Goal: Complete application form: Complete application form

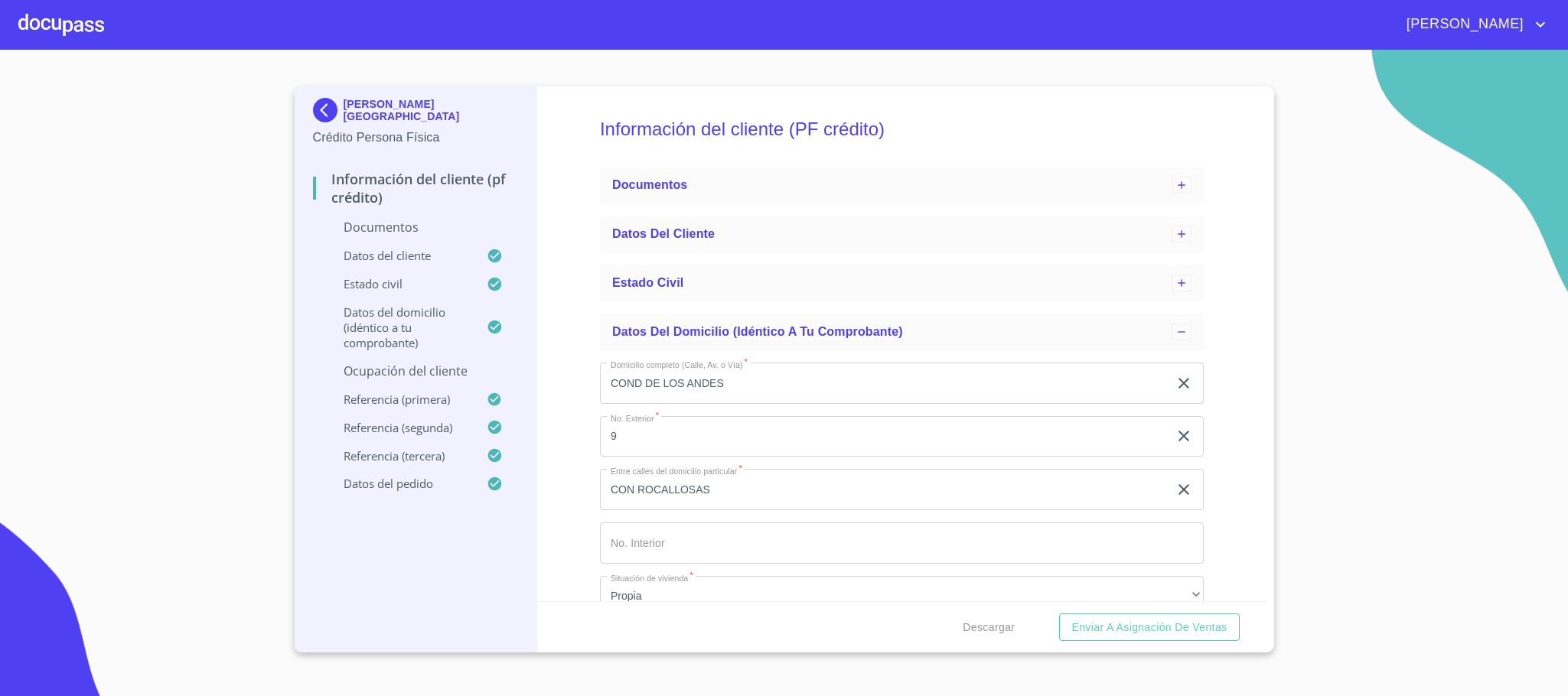
scroll to position [652, 0]
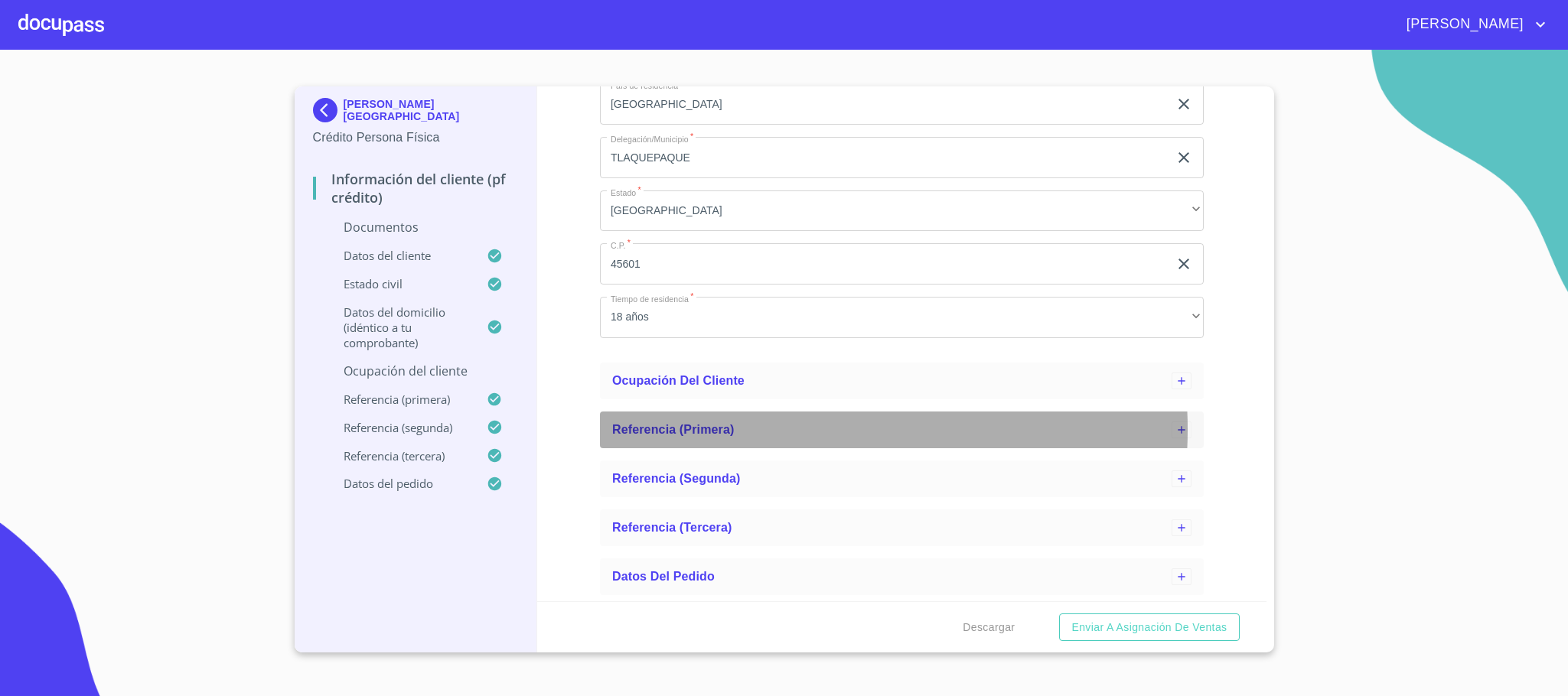
click at [765, 429] on div "Referencia (primera)" at bounding box center [892, 429] width 559 height 19
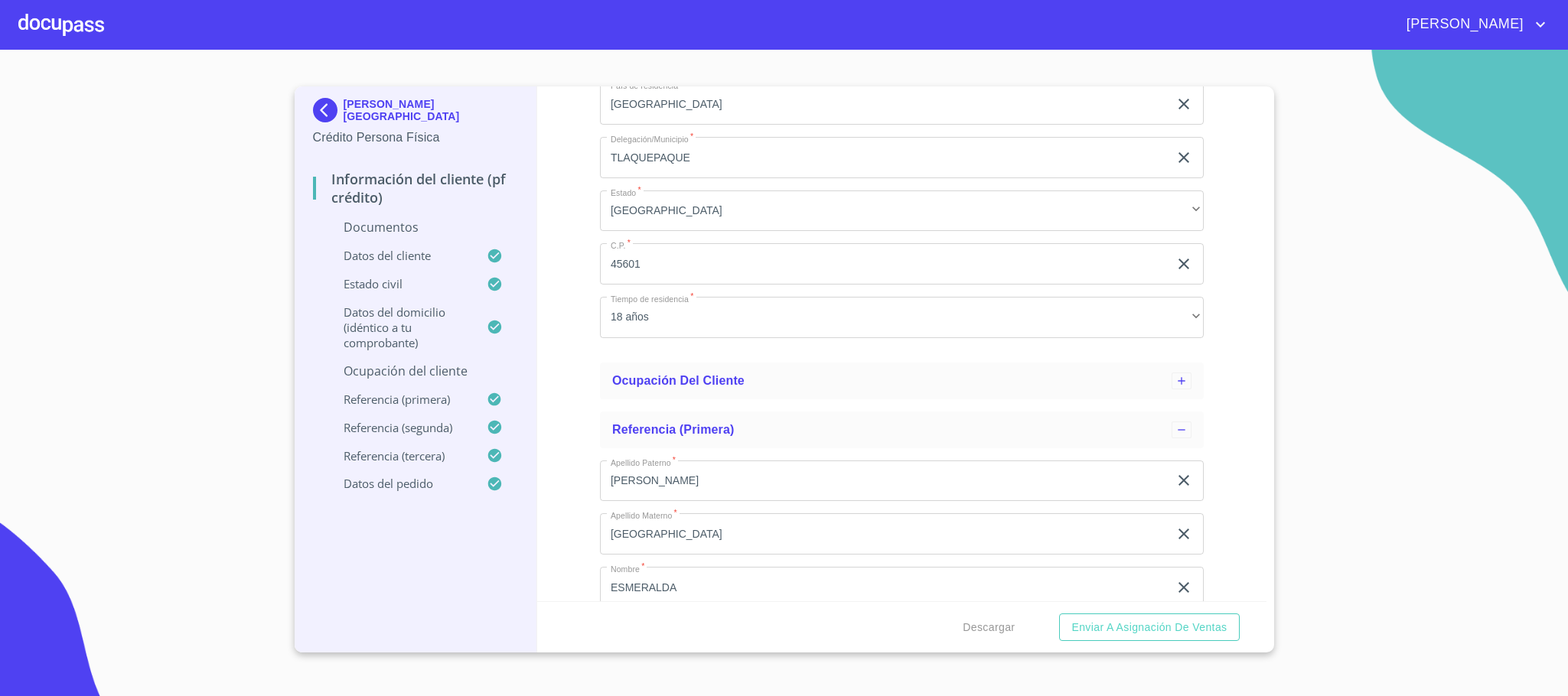
scroll to position [995, 0]
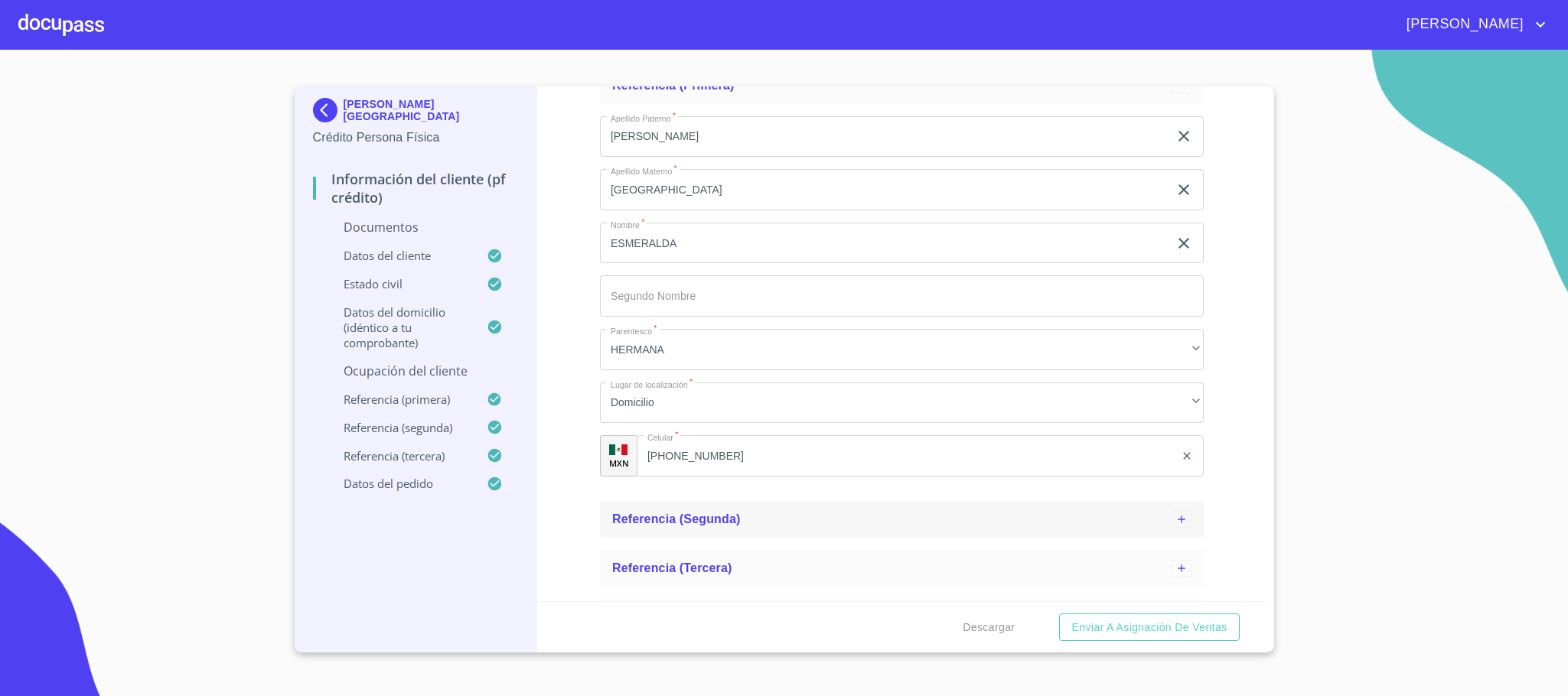
click at [731, 515] on span "Referencia (segunda)" at bounding box center [676, 518] width 128 height 13
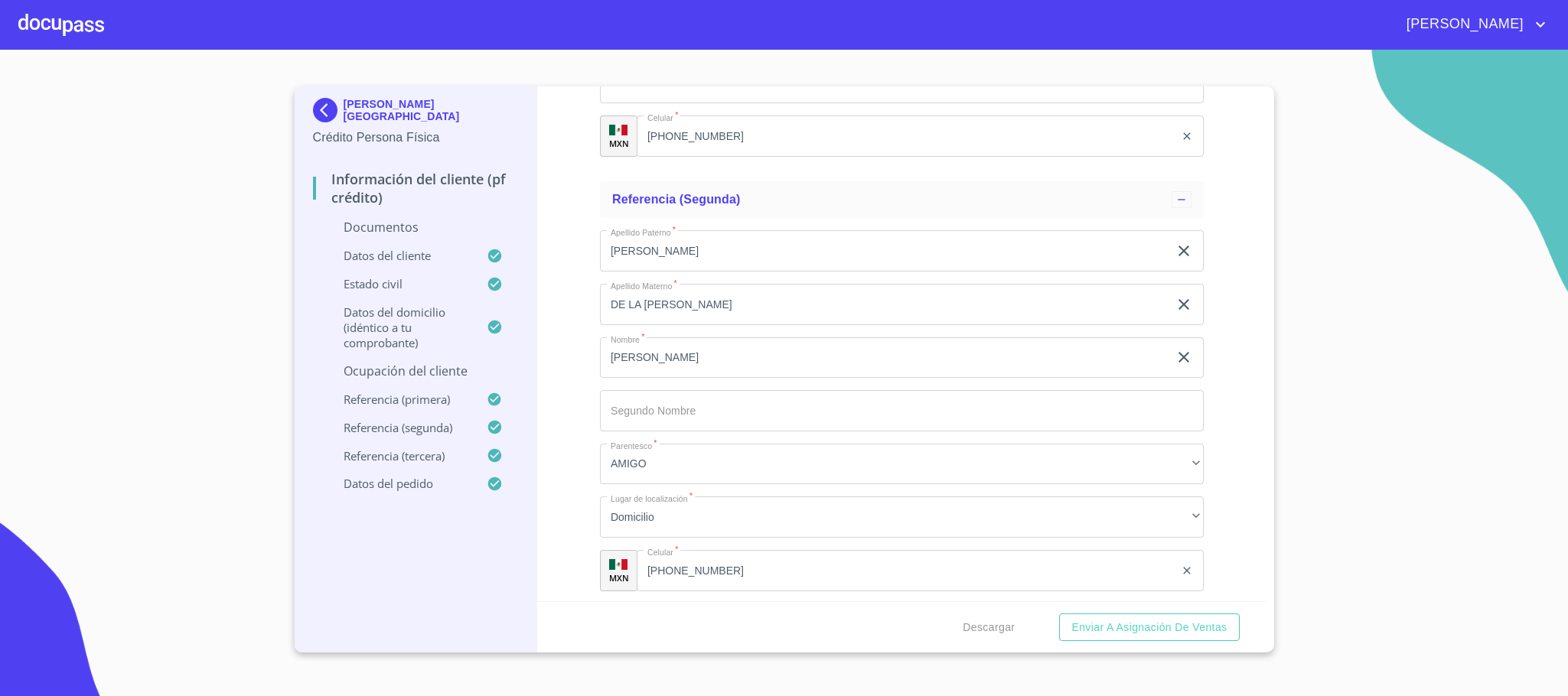
scroll to position [1420, 0]
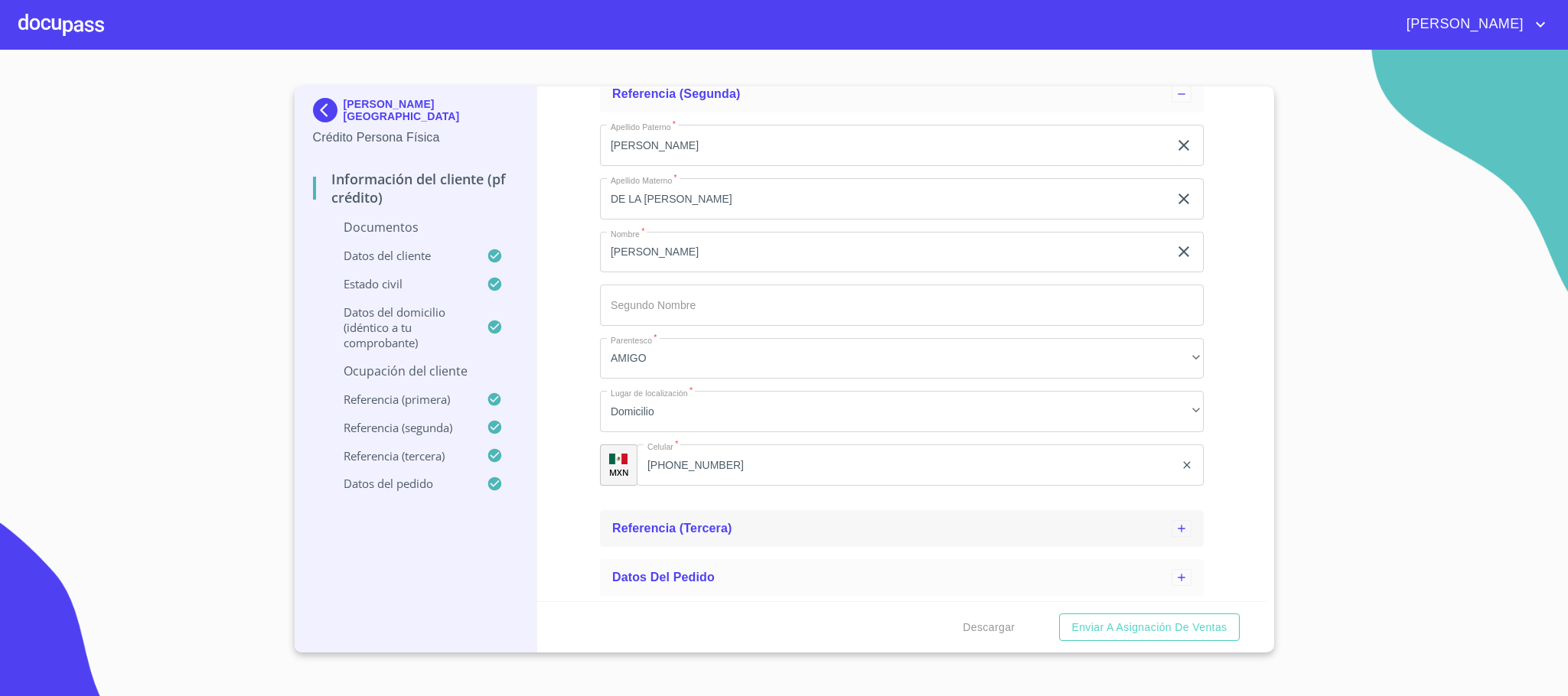
click at [707, 533] on span "Referencia (tercera)" at bounding box center [673, 527] width 120 height 13
click at [393, 377] on p "Ocupación del Cliente" at bounding box center [415, 370] width 206 height 17
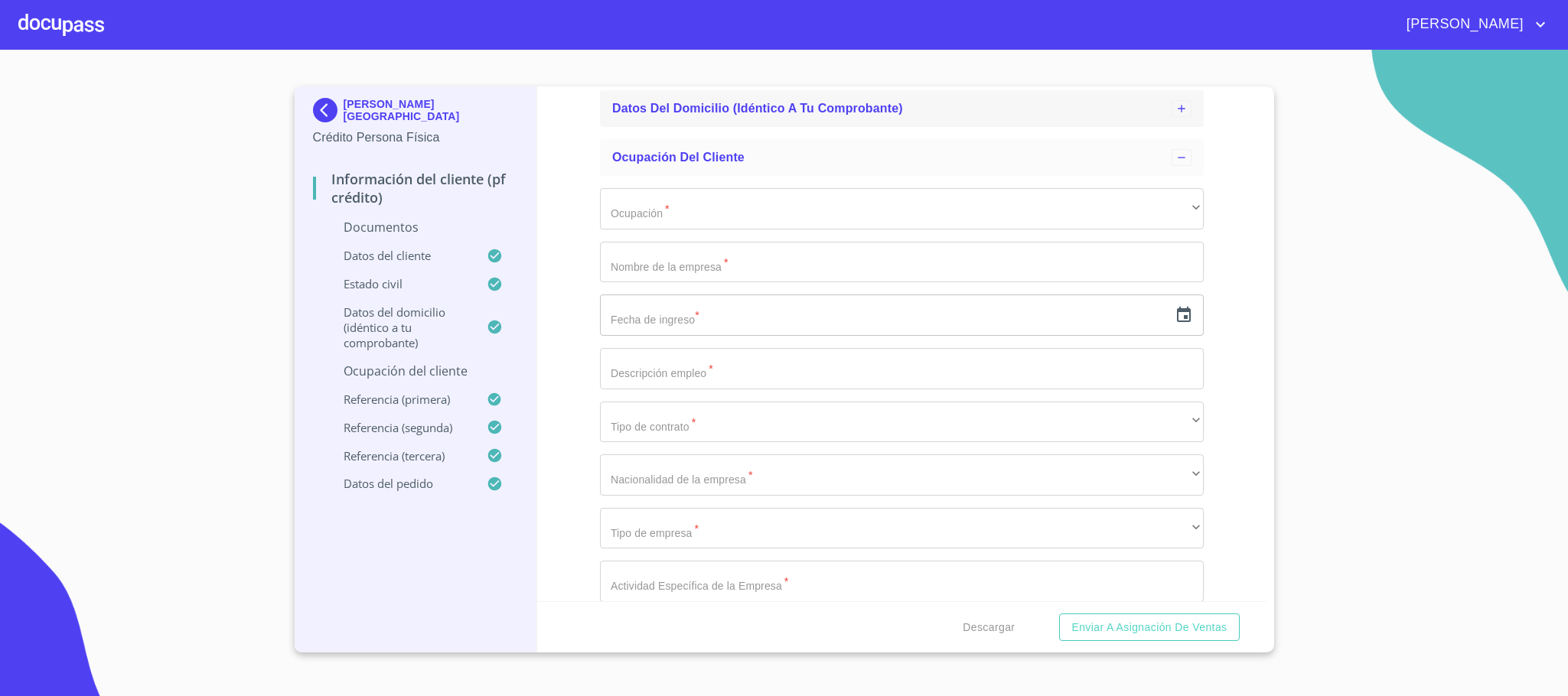
scroll to position [126, 0]
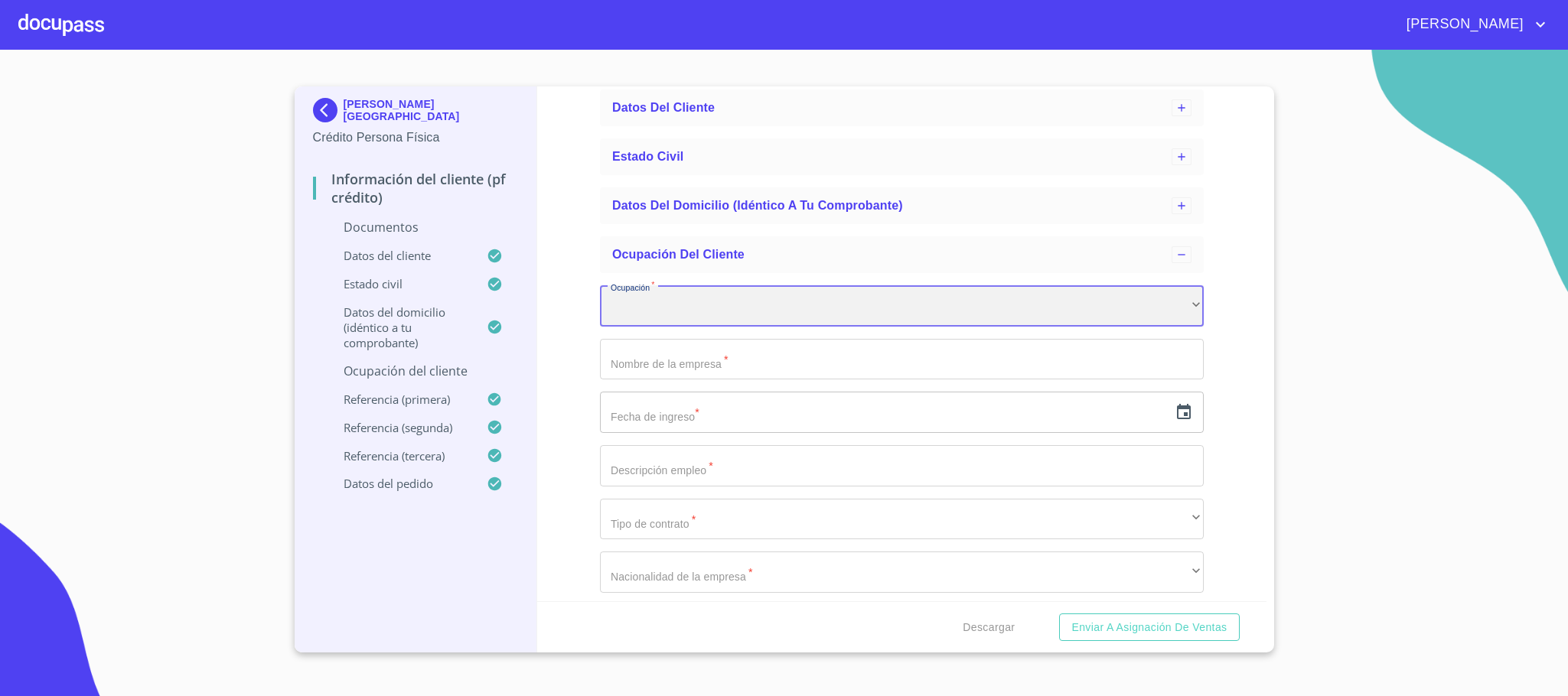
click at [765, 301] on div "​" at bounding box center [902, 306] width 604 height 42
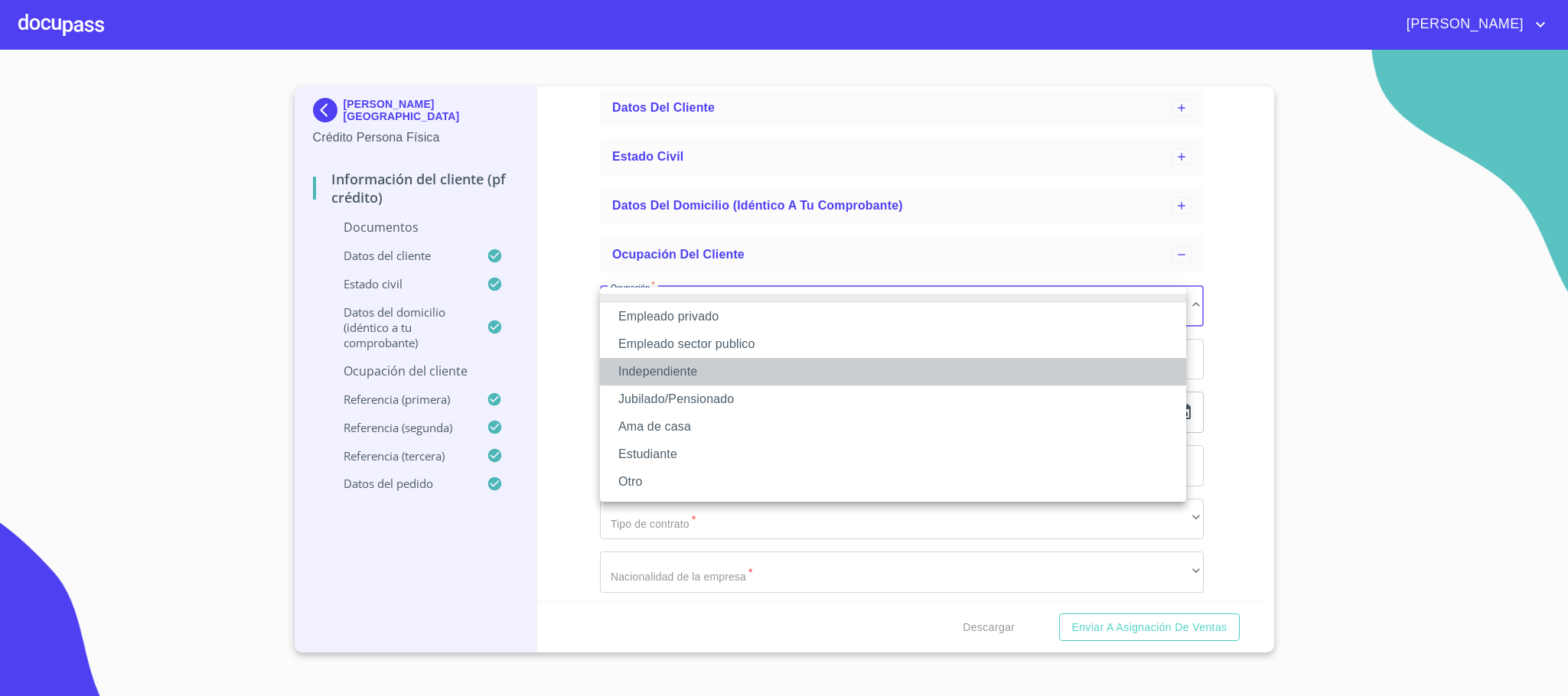
click at [720, 369] on li "Independiente" at bounding box center [893, 371] width 586 height 27
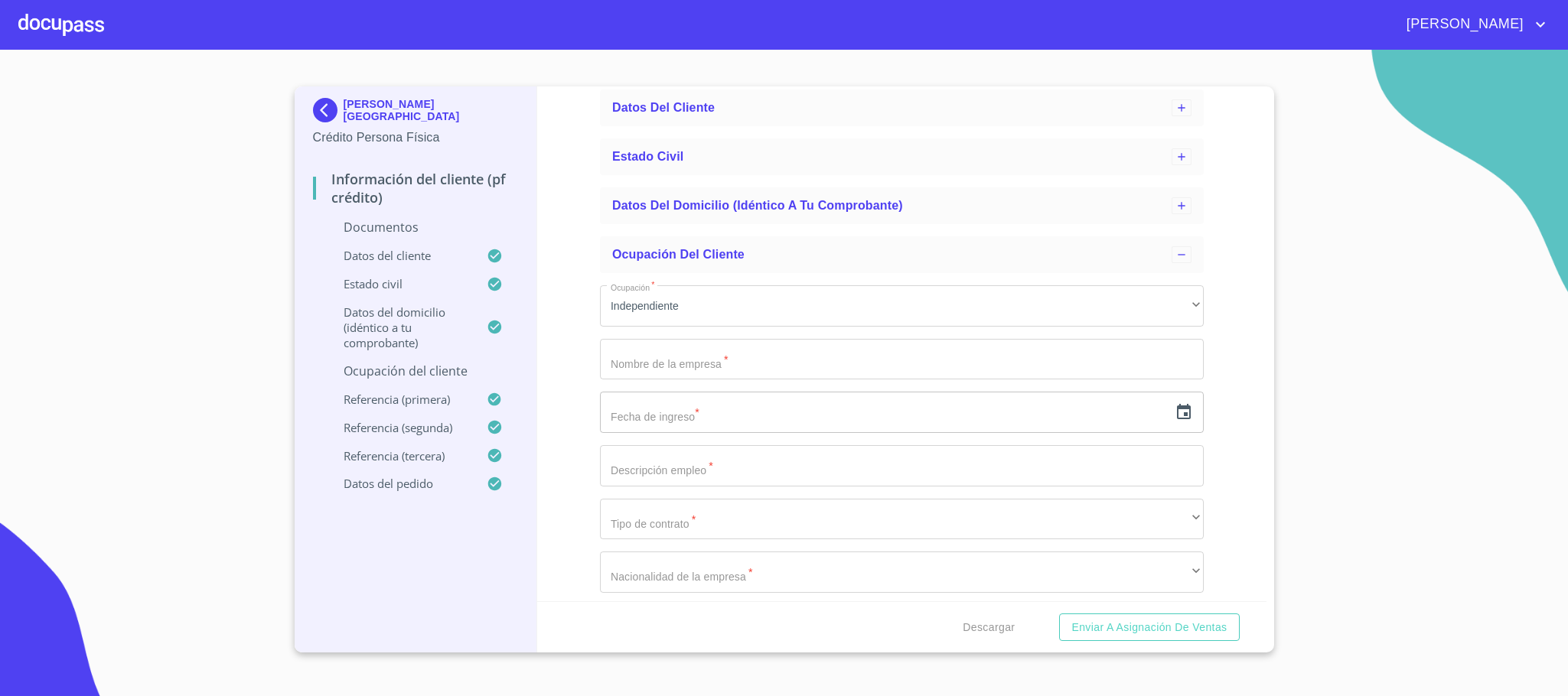
click at [730, 361] on input "Ocupación   *" at bounding box center [902, 359] width 604 height 42
type input "c"
type input "[PERSON_NAME]"
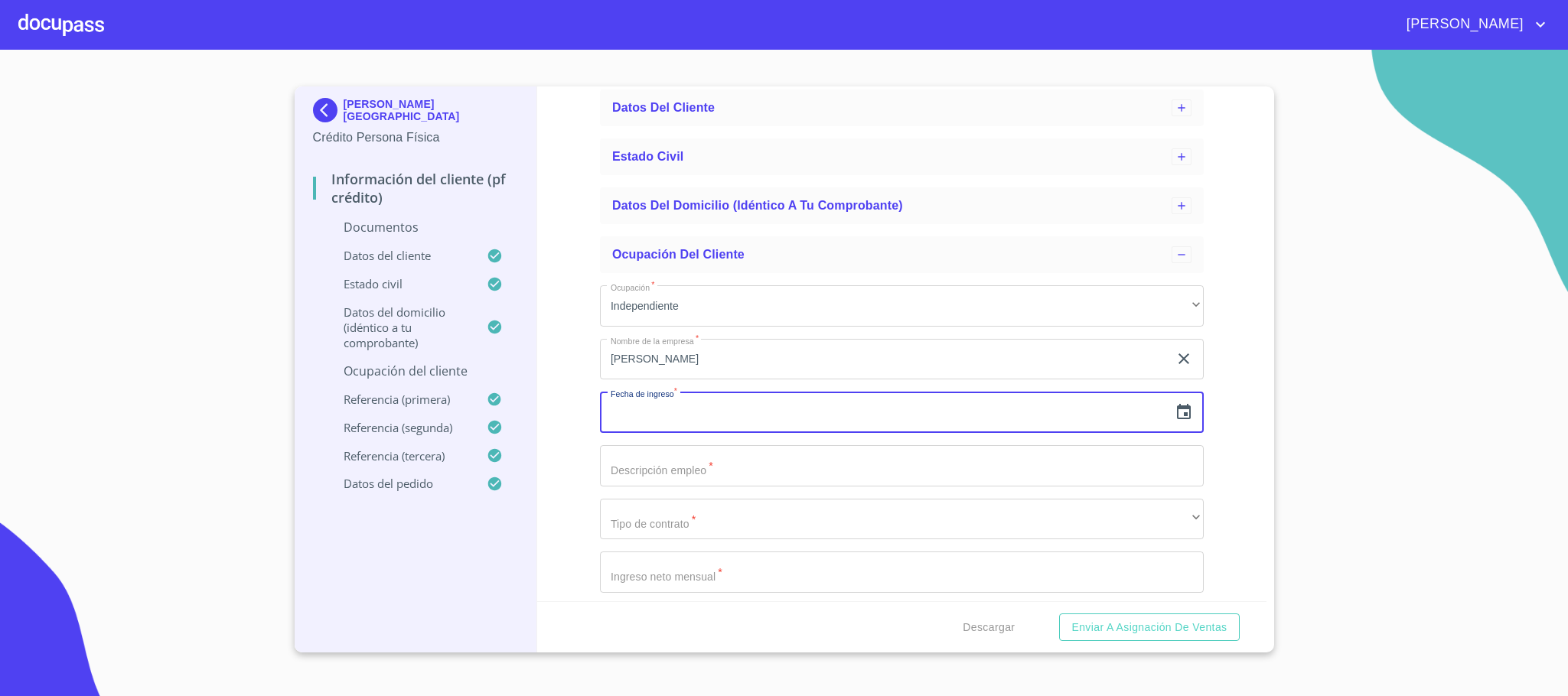
click at [747, 419] on input "text" at bounding box center [884, 412] width 568 height 42
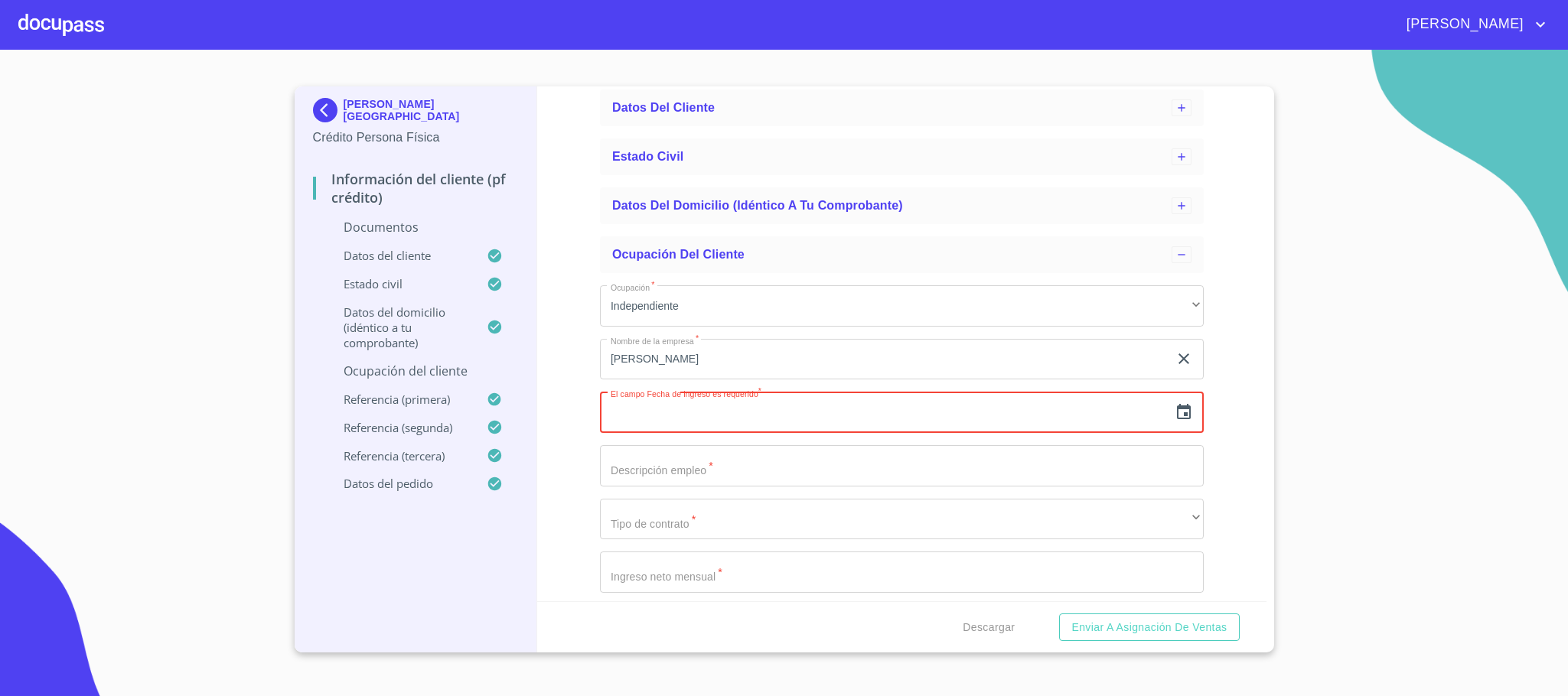
click at [1175, 411] on icon "button" at bounding box center [1184, 412] width 19 height 19
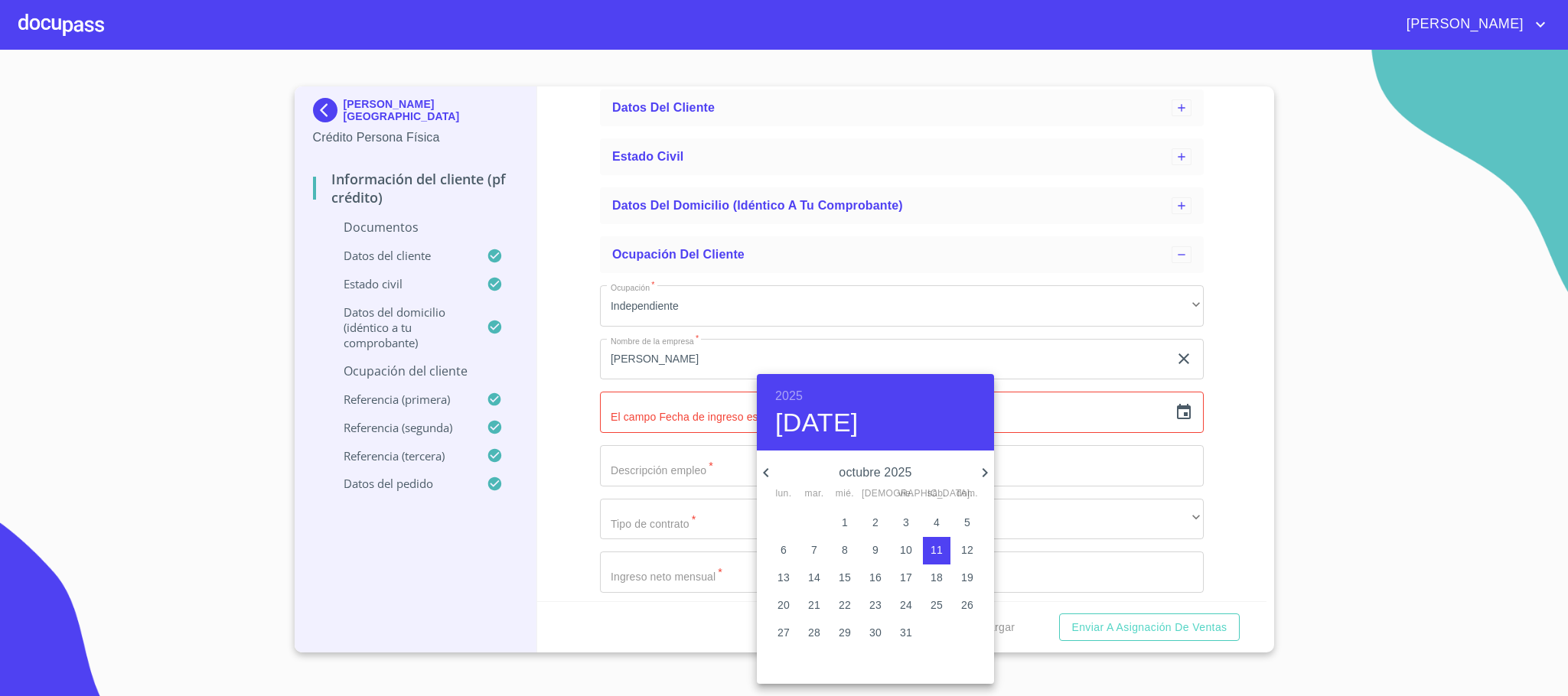
click at [795, 390] on h6 "2025" at bounding box center [788, 396] width 27 height 21
click at [870, 550] on div "1987" at bounding box center [875, 545] width 237 height 31
click at [765, 465] on icon "button" at bounding box center [765, 473] width 19 height 19
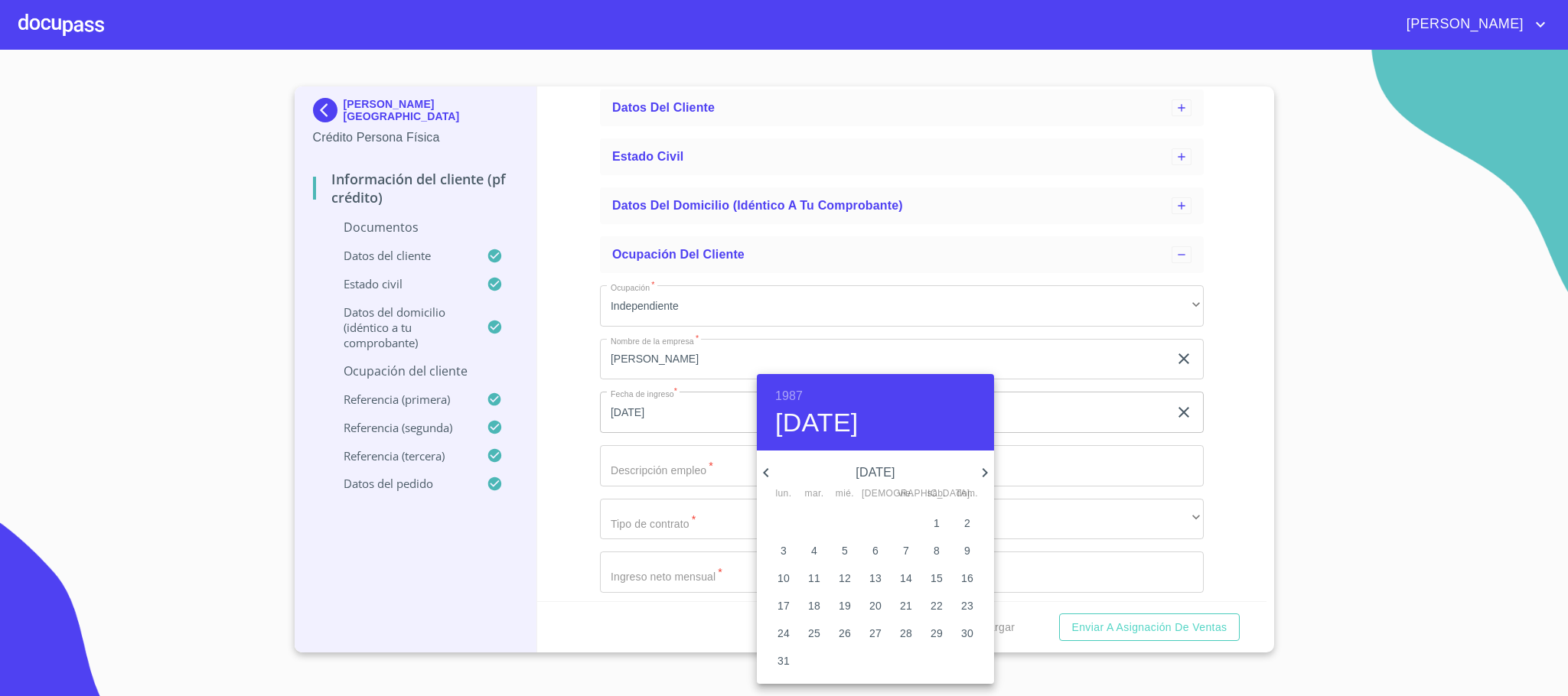
click at [765, 465] on icon "button" at bounding box center [765, 473] width 19 height 19
click at [763, 473] on icon "button" at bounding box center [765, 473] width 19 height 19
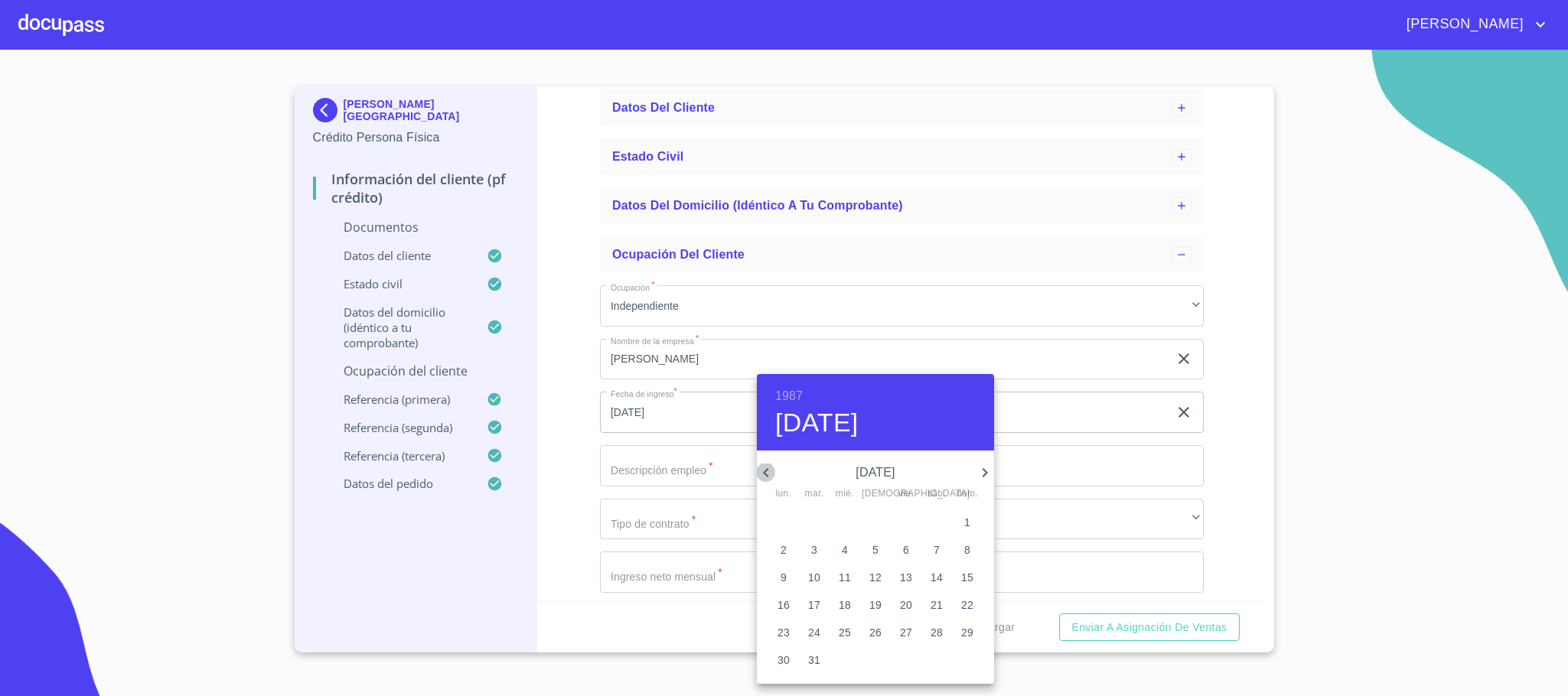
click at [766, 470] on icon "button" at bounding box center [765, 473] width 5 height 9
click at [969, 521] on p "1" at bounding box center [967, 522] width 6 height 15
type input "1 de feb. de 1987"
click at [658, 475] on div at bounding box center [784, 348] width 1568 height 696
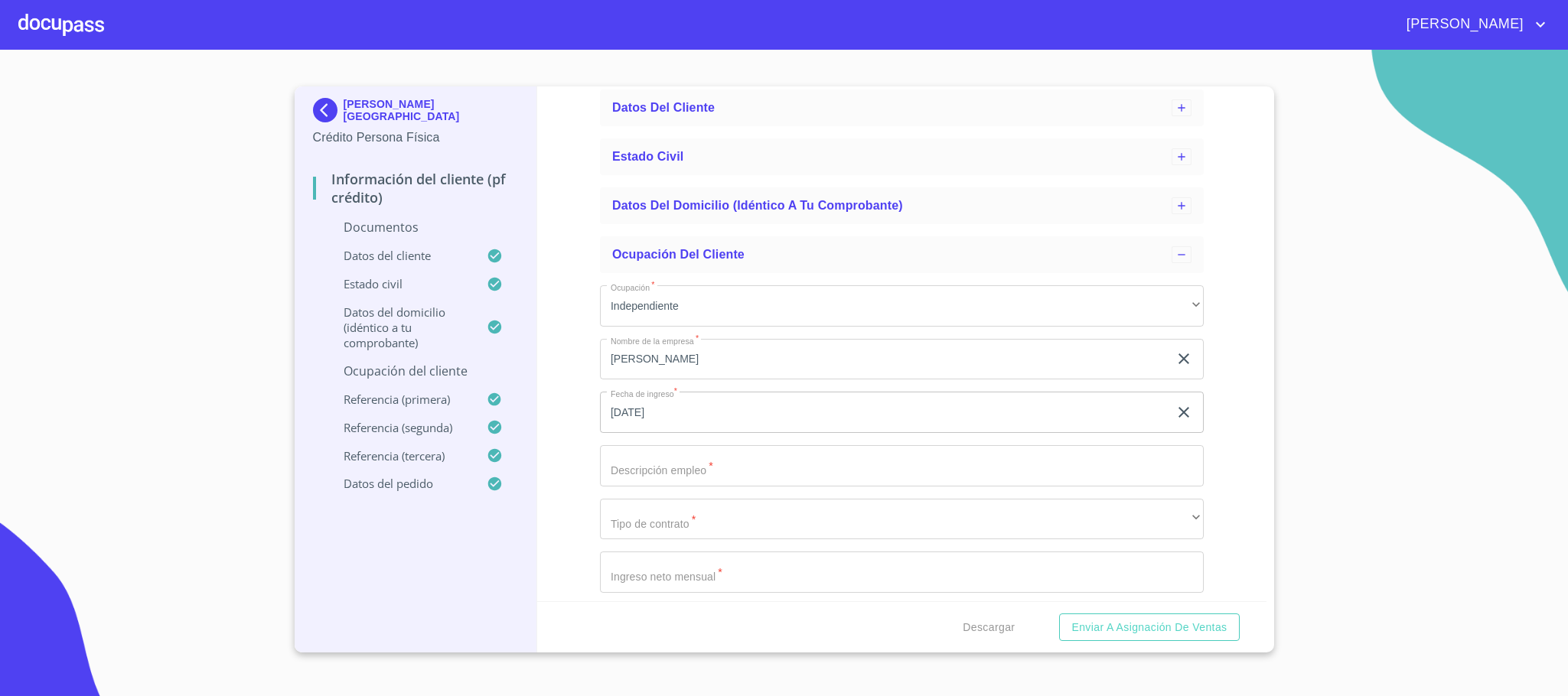
click at [674, 468] on input "Ocupación   *" at bounding box center [902, 465] width 604 height 42
type input "contadora"
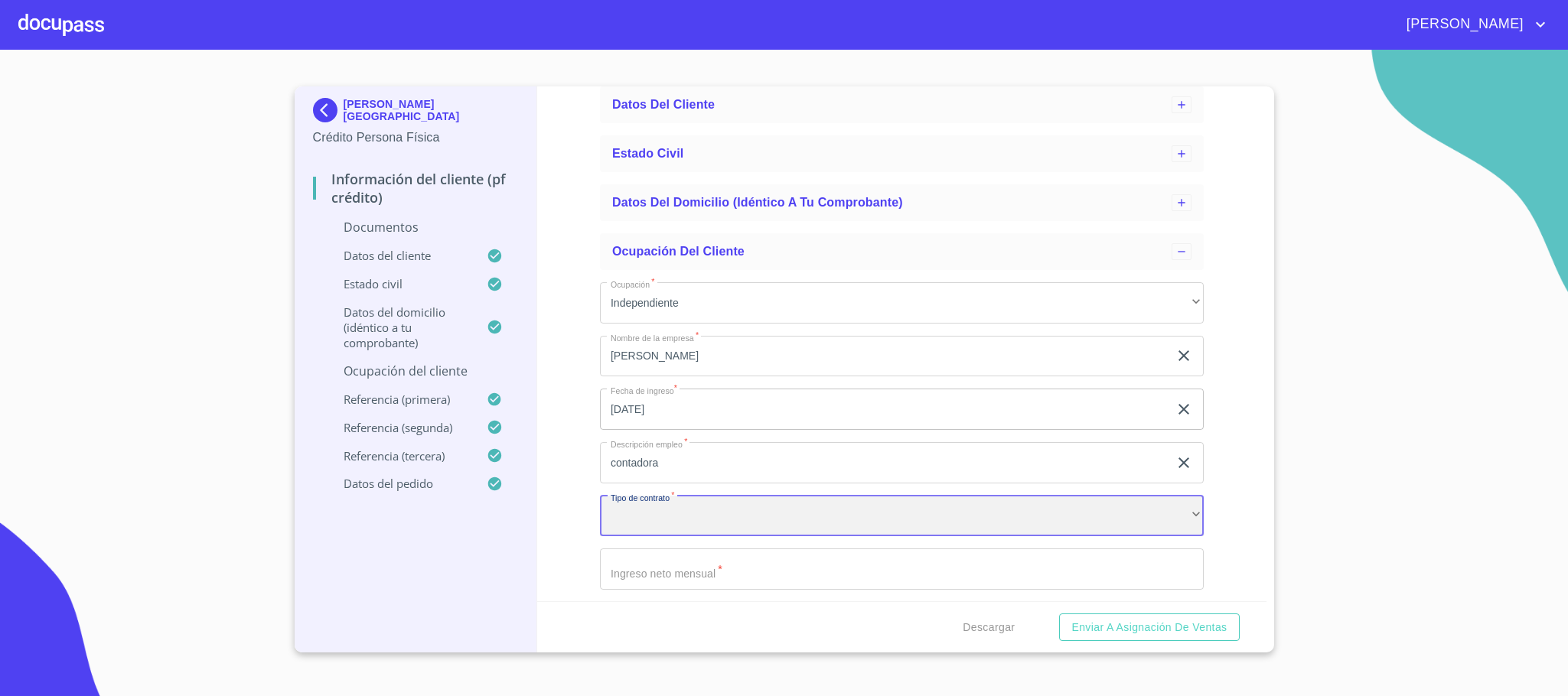
scroll to position [241, 0]
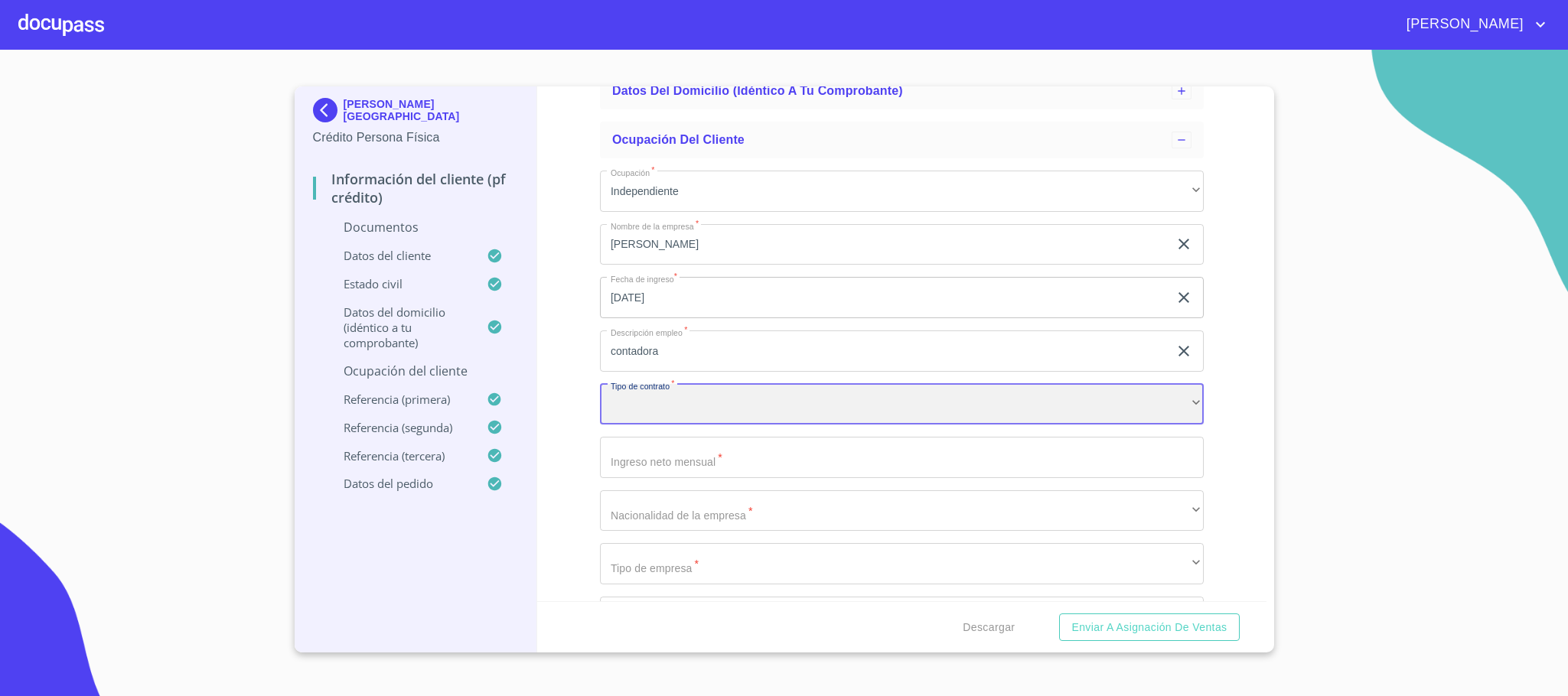
click at [685, 412] on div "​" at bounding box center [902, 405] width 604 height 42
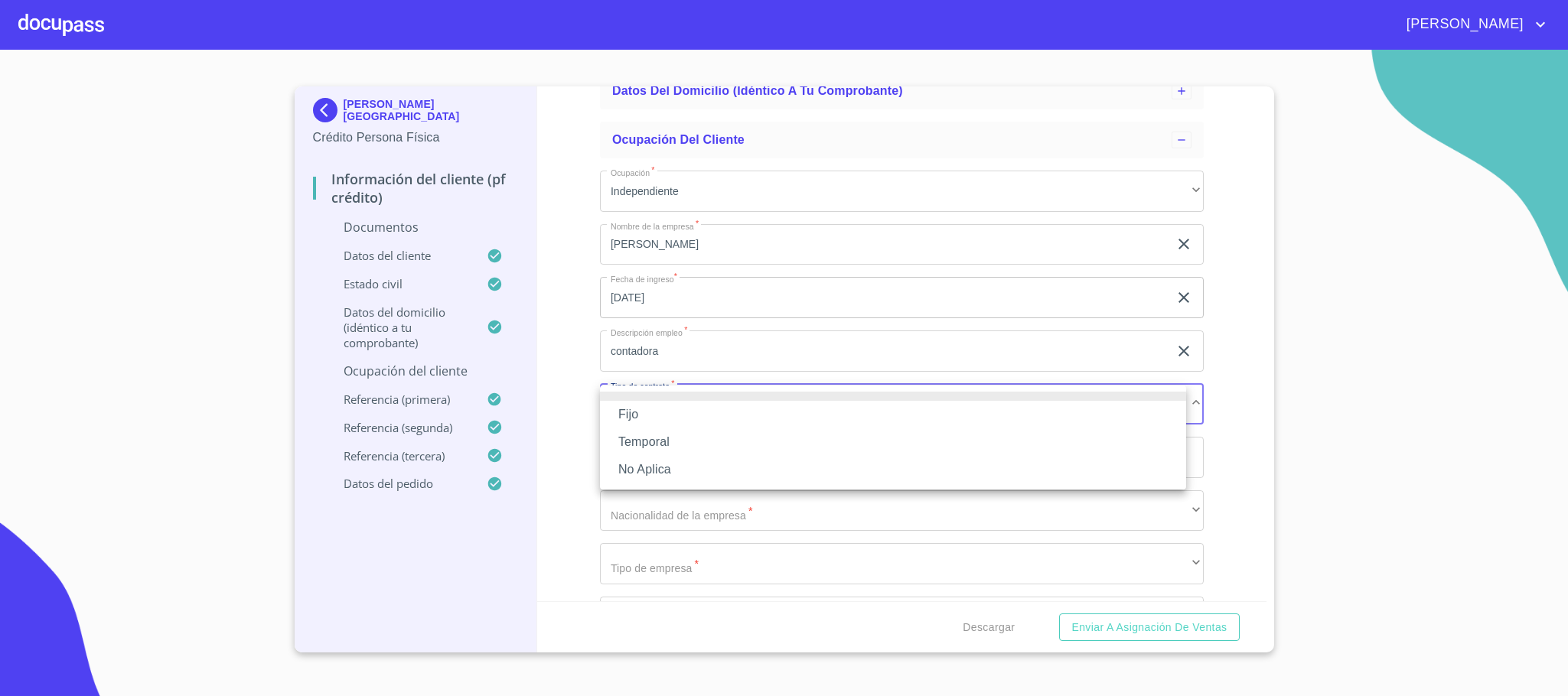
click at [658, 412] on li "Fijo" at bounding box center [893, 414] width 586 height 27
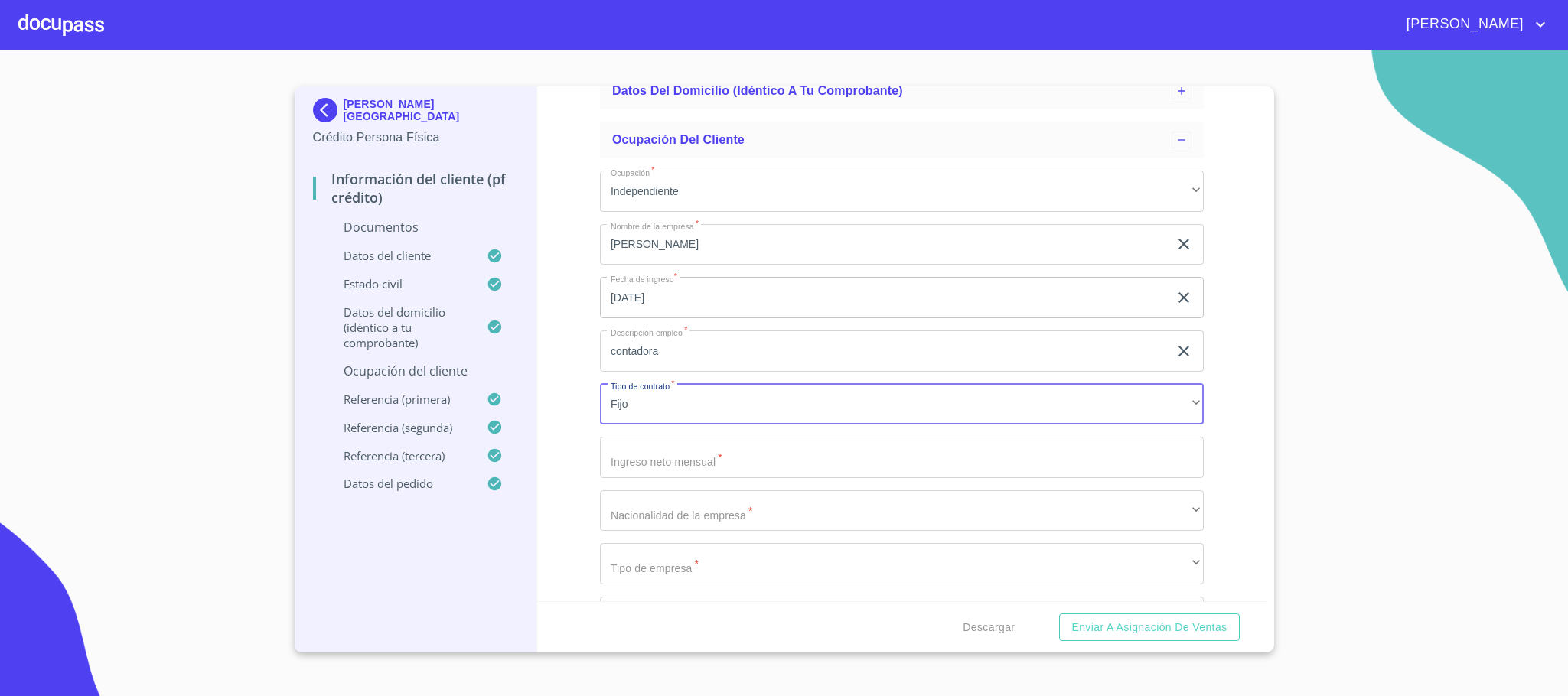
click at [675, 446] on input "Ocupación   *" at bounding box center [902, 457] width 604 height 42
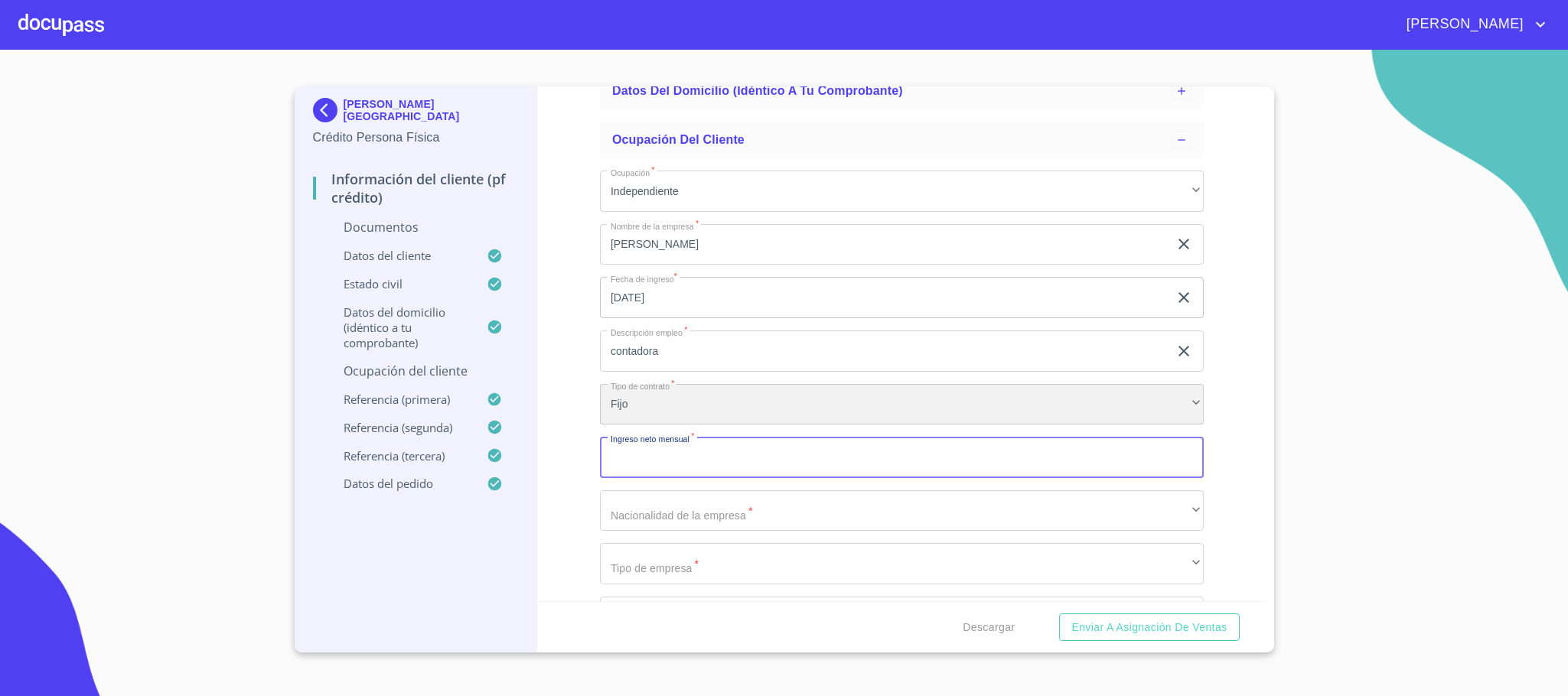
click at [682, 402] on div "Fijo" at bounding box center [902, 405] width 604 height 42
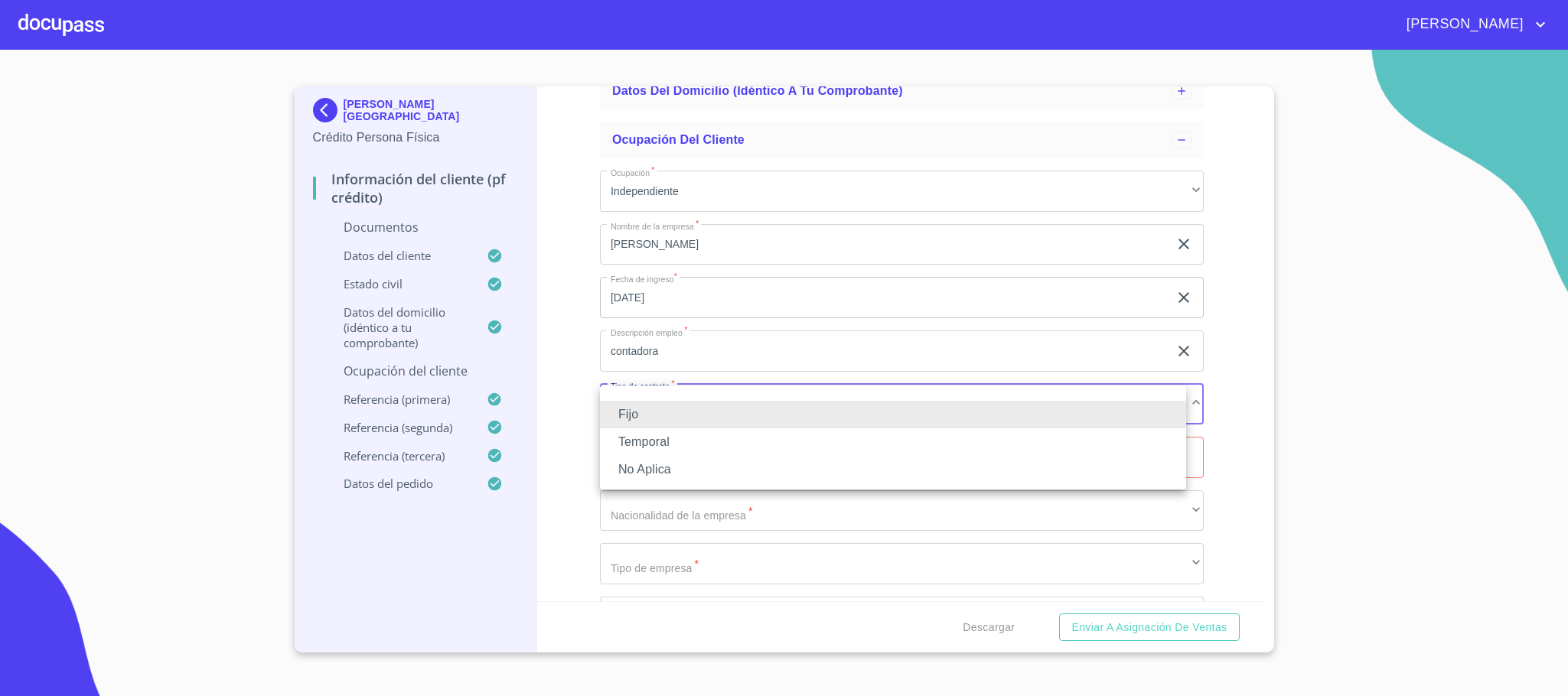
click at [670, 475] on li "No Aplica" at bounding box center [893, 469] width 586 height 27
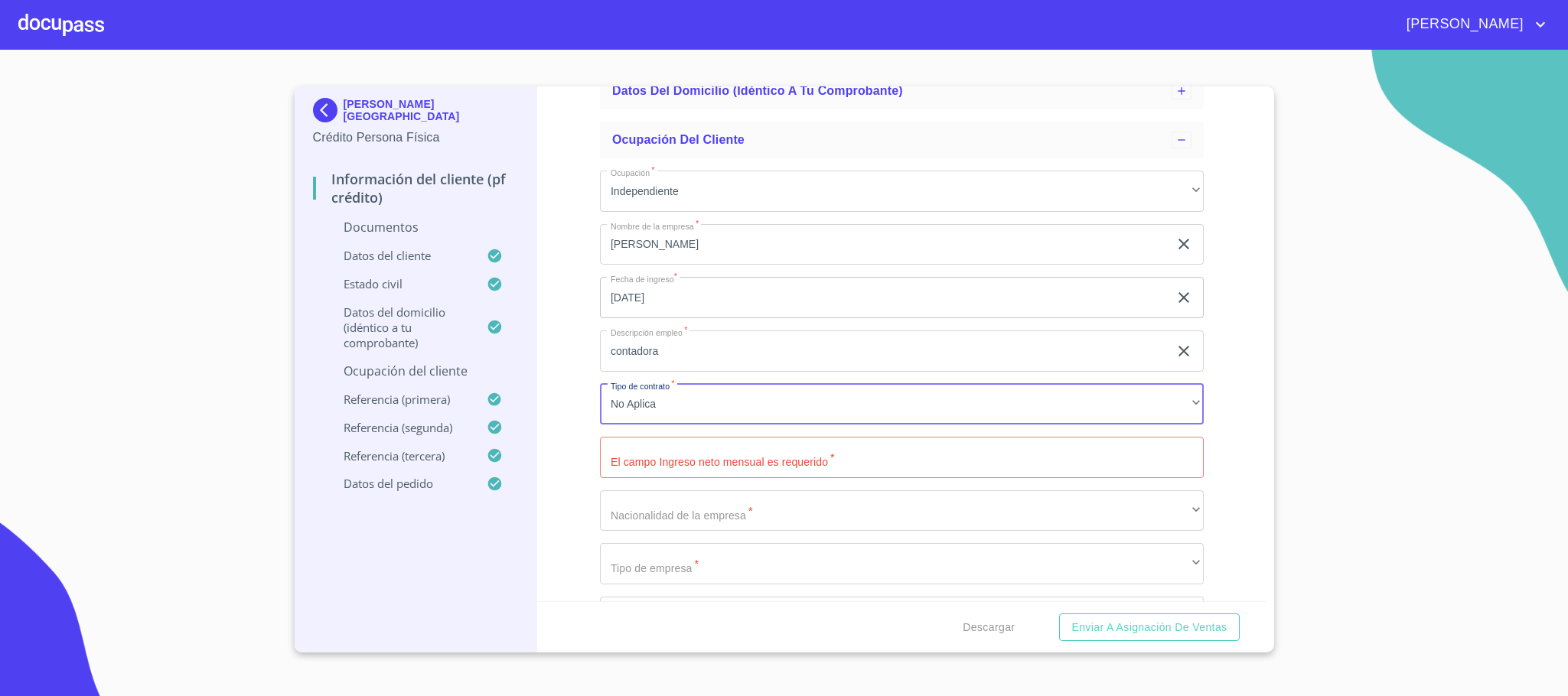
click at [698, 475] on input "Ocupación   *" at bounding box center [902, 457] width 604 height 42
type input "32000"
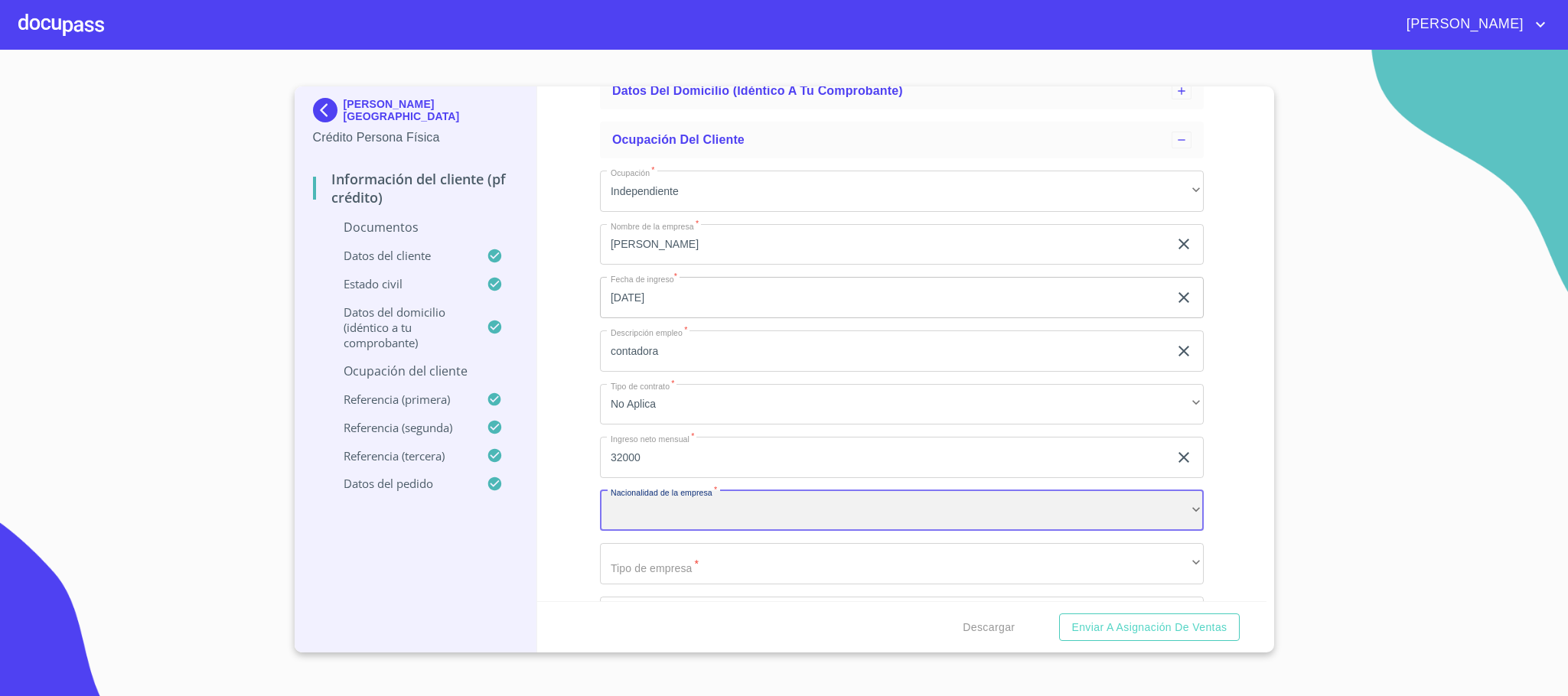
click at [696, 523] on div "​" at bounding box center [902, 511] width 604 height 42
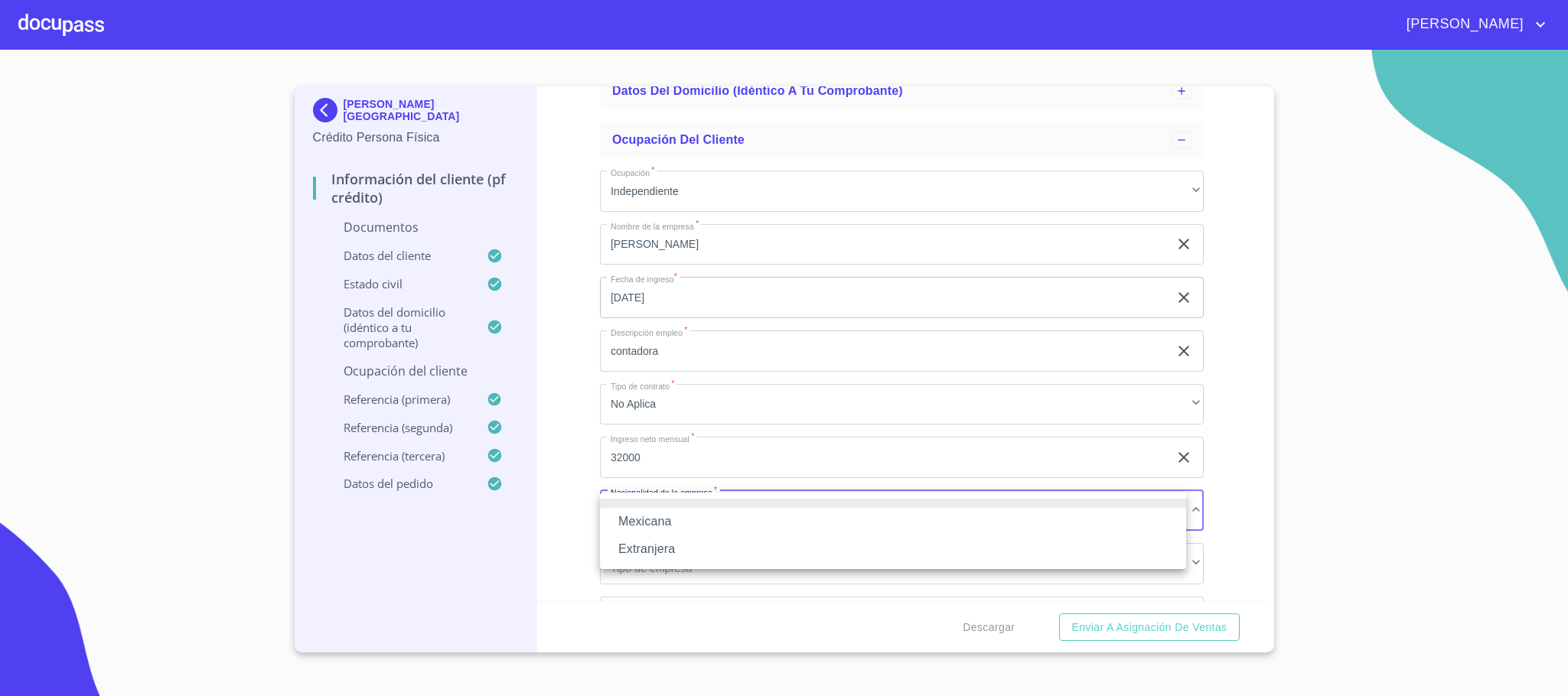
click at [670, 517] on li "Mexicana" at bounding box center [893, 521] width 586 height 27
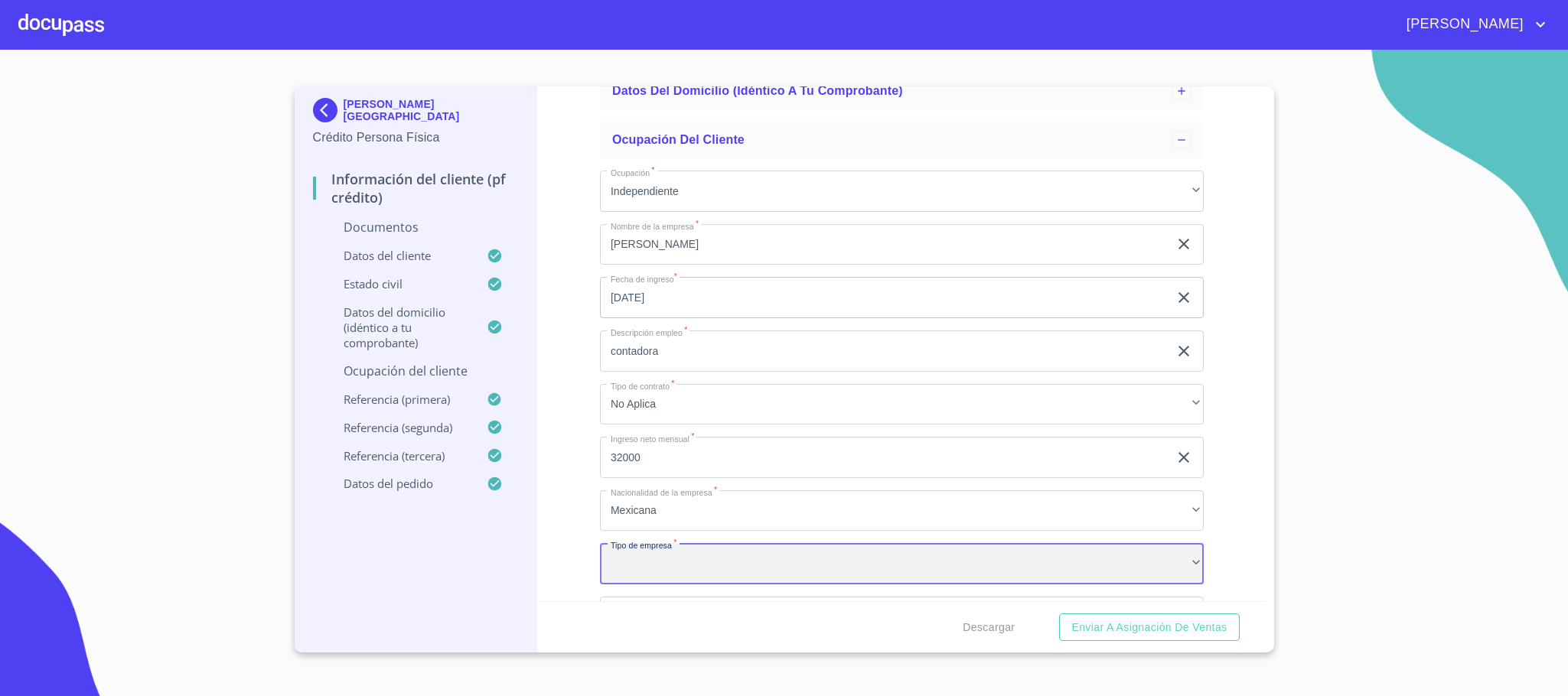
click at [685, 573] on div "​" at bounding box center [902, 564] width 604 height 42
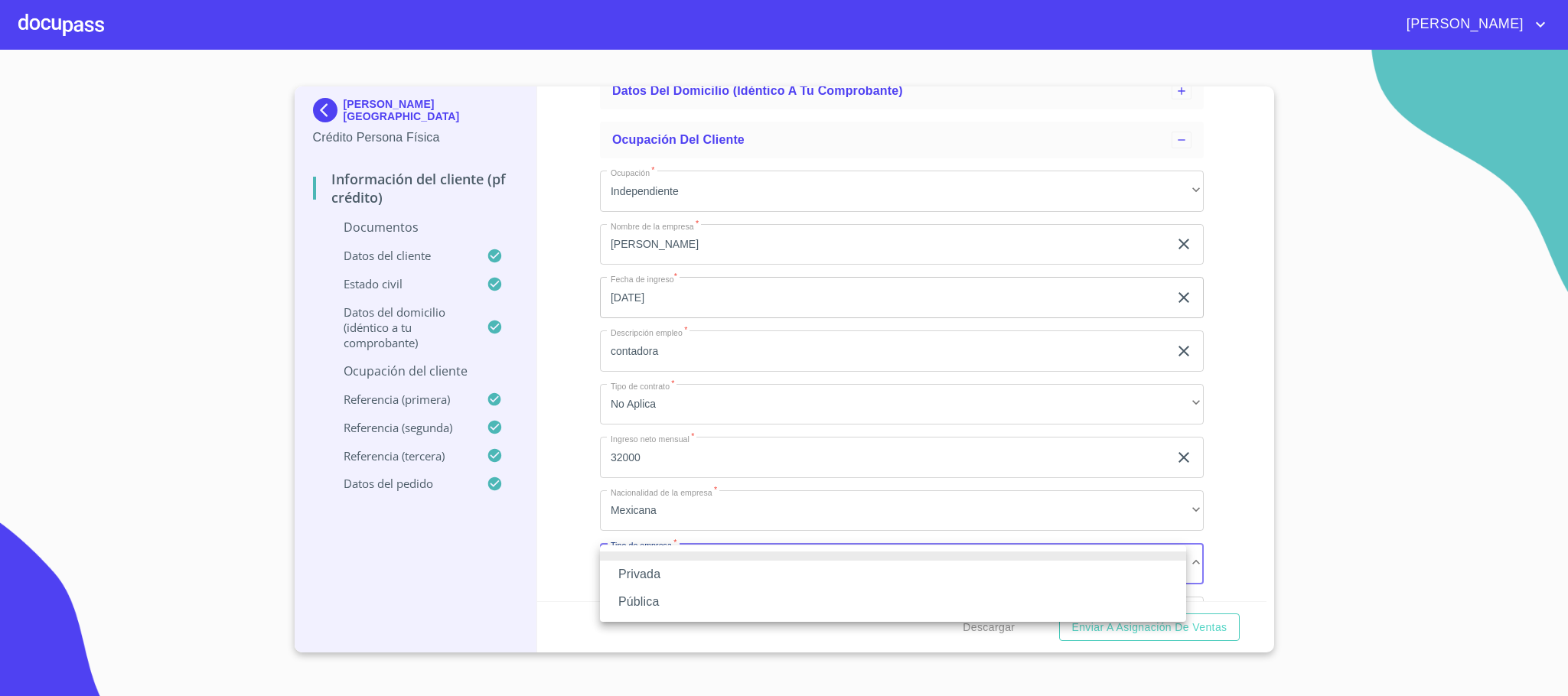
click at [680, 579] on li "Privada" at bounding box center [893, 574] width 586 height 27
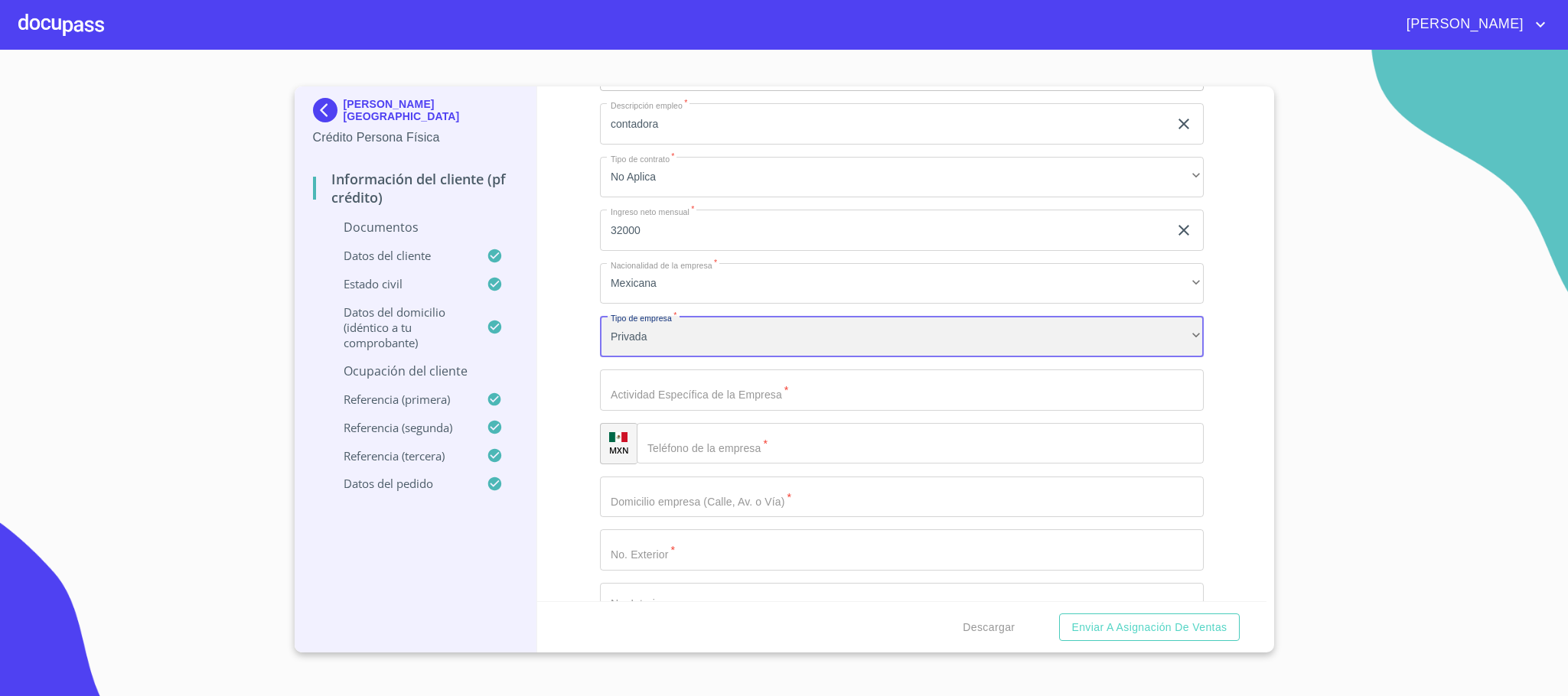
scroll to position [470, 0]
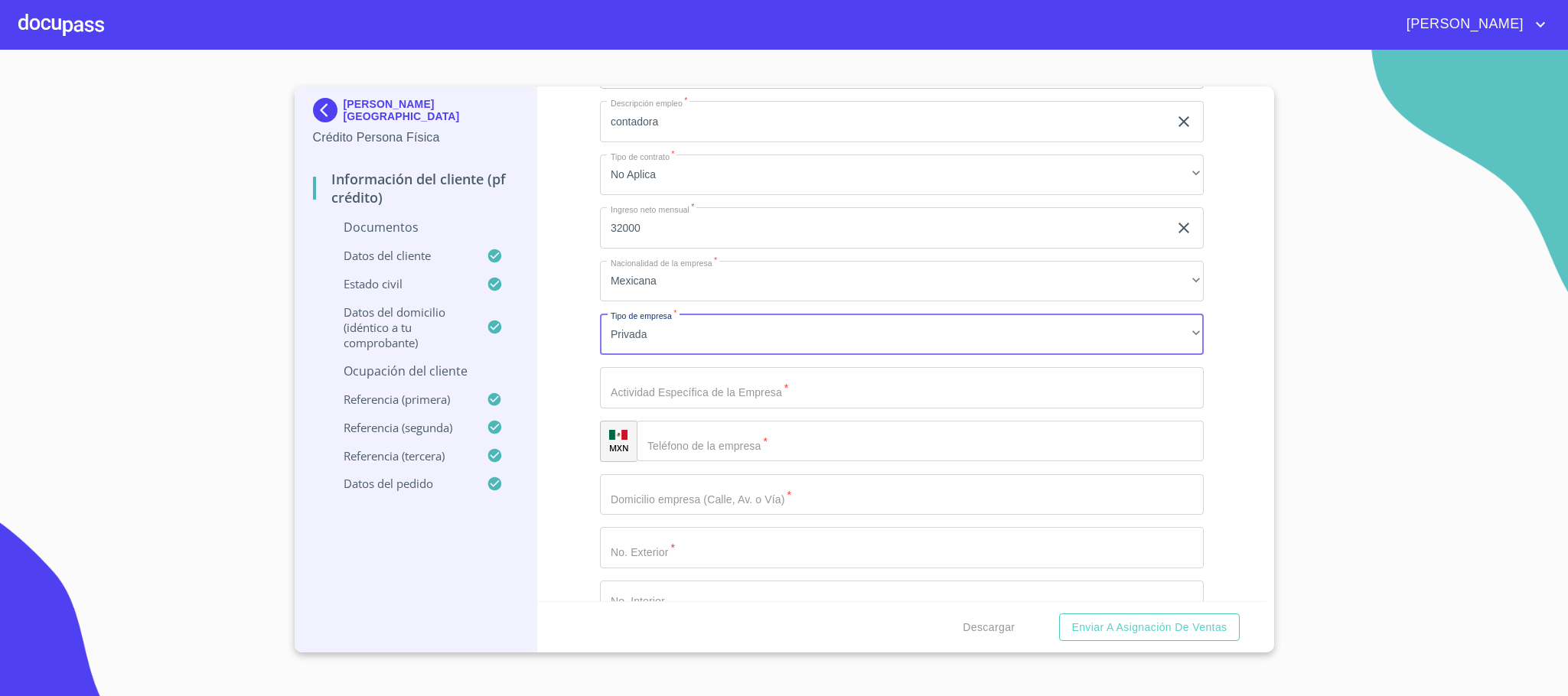
click at [685, 373] on input "Ocupación   *" at bounding box center [902, 388] width 604 height 42
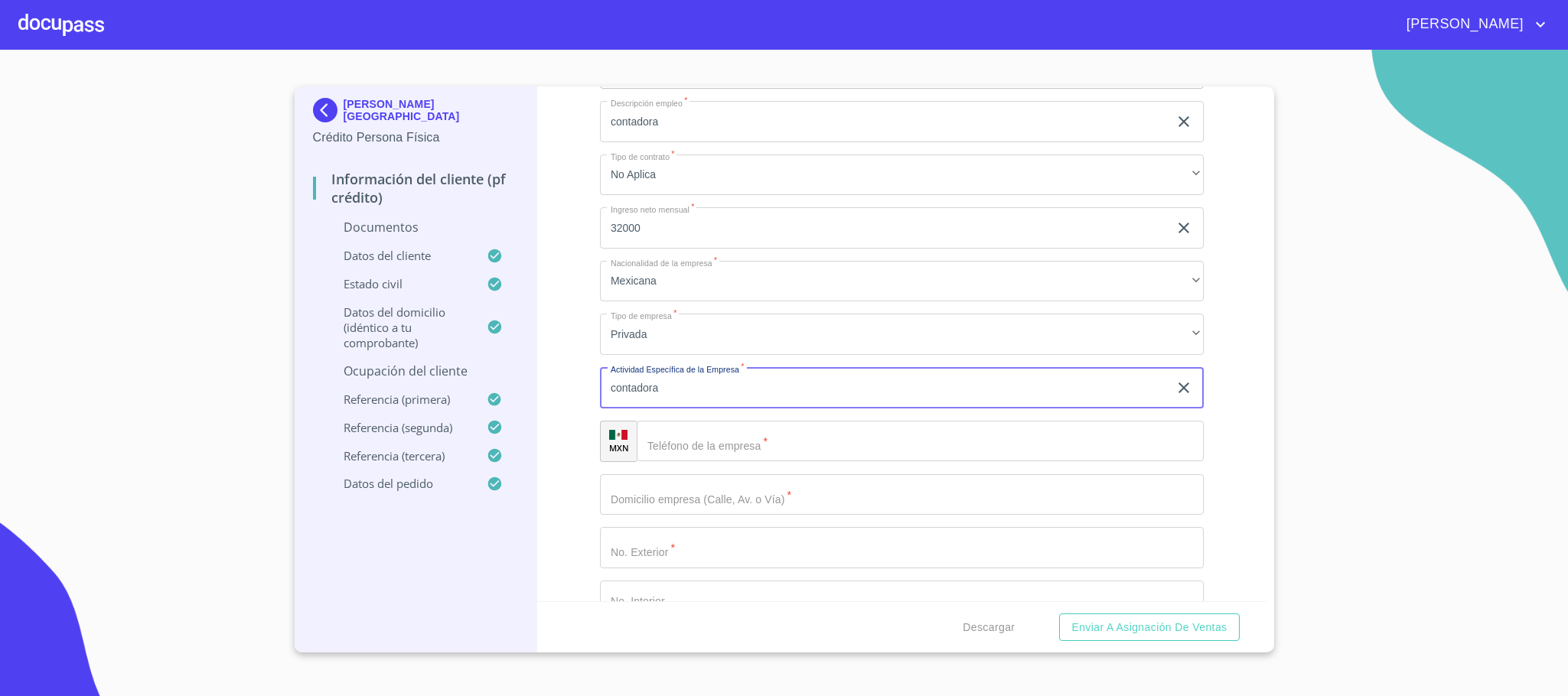
type input "contadora"
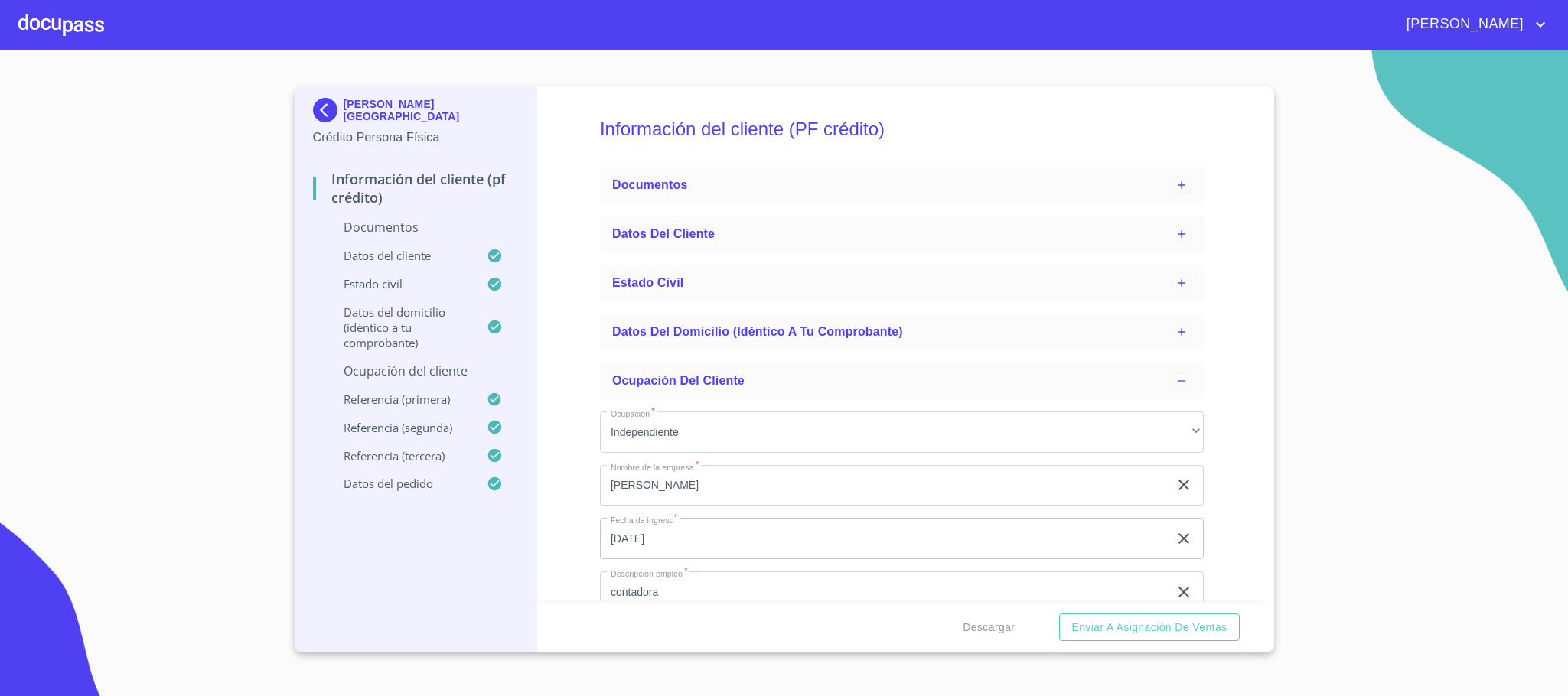
scroll to position [115, 0]
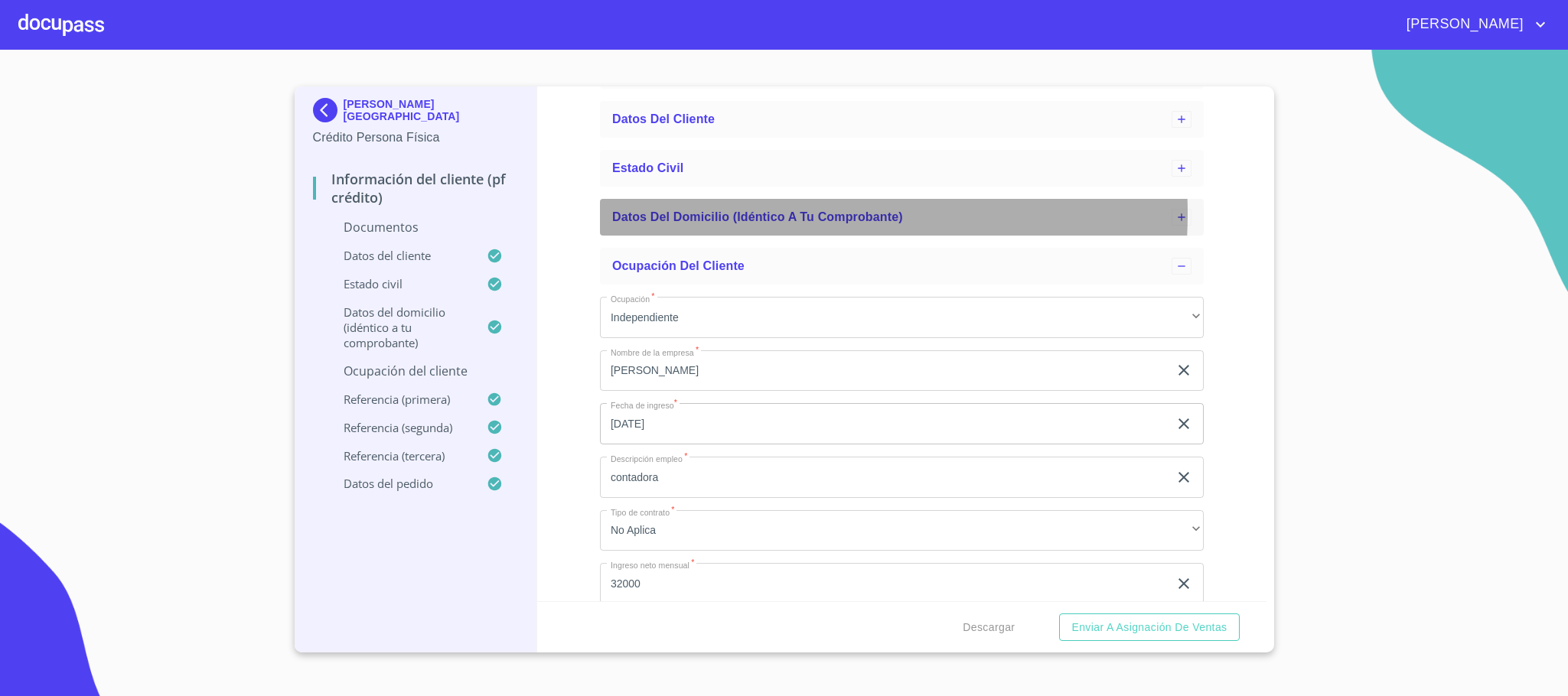
click at [727, 214] on span "Datos del domicilio (idéntico a tu comprobante)" at bounding box center [757, 216] width 291 height 13
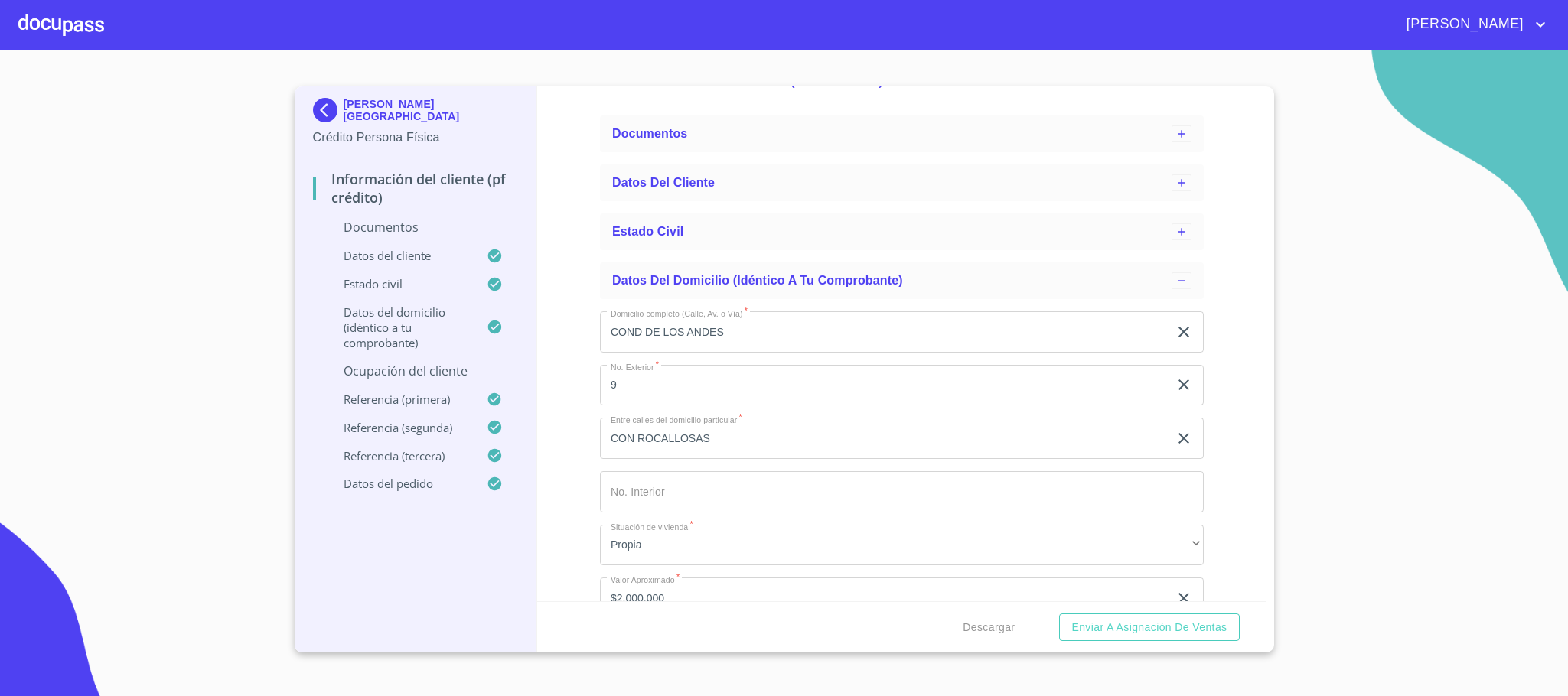
scroll to position [0, 0]
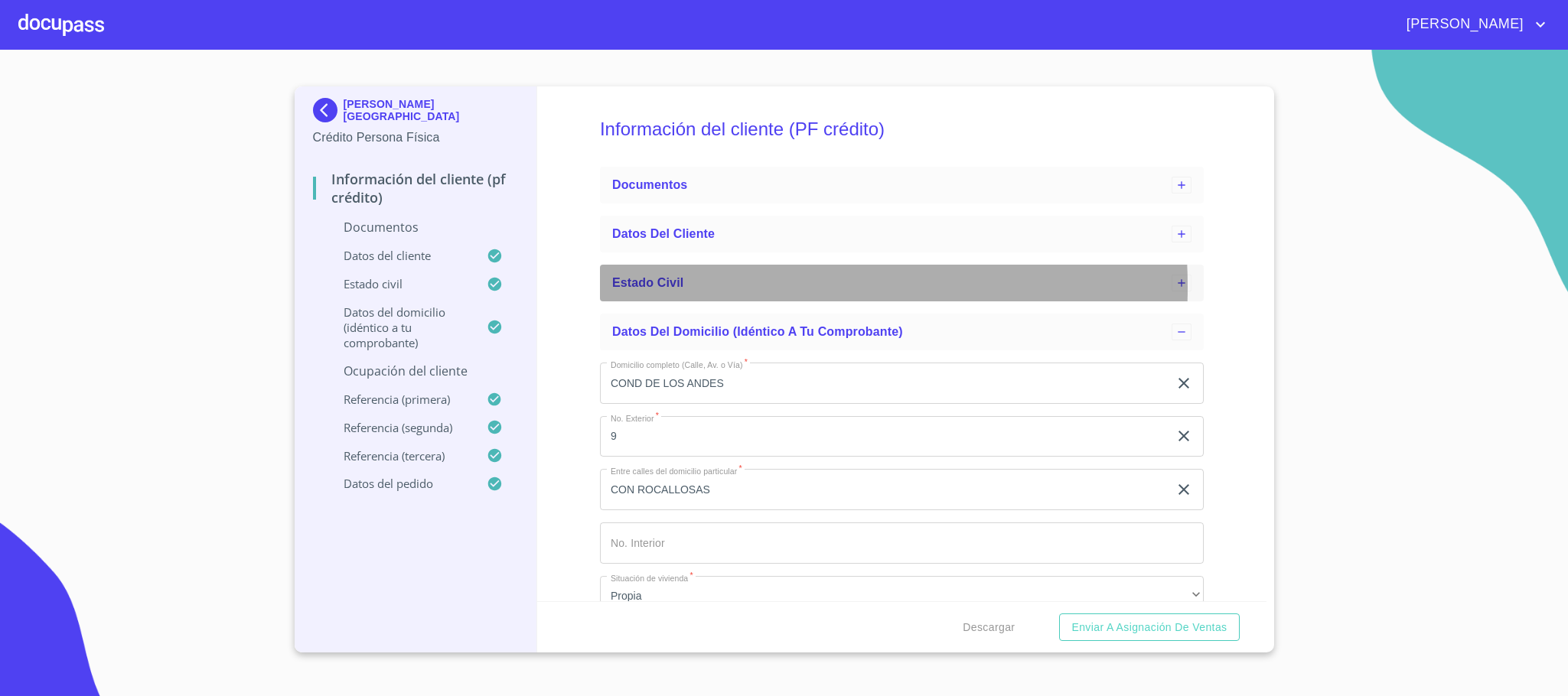
click at [691, 287] on div "Estado Civil" at bounding box center [892, 283] width 559 height 19
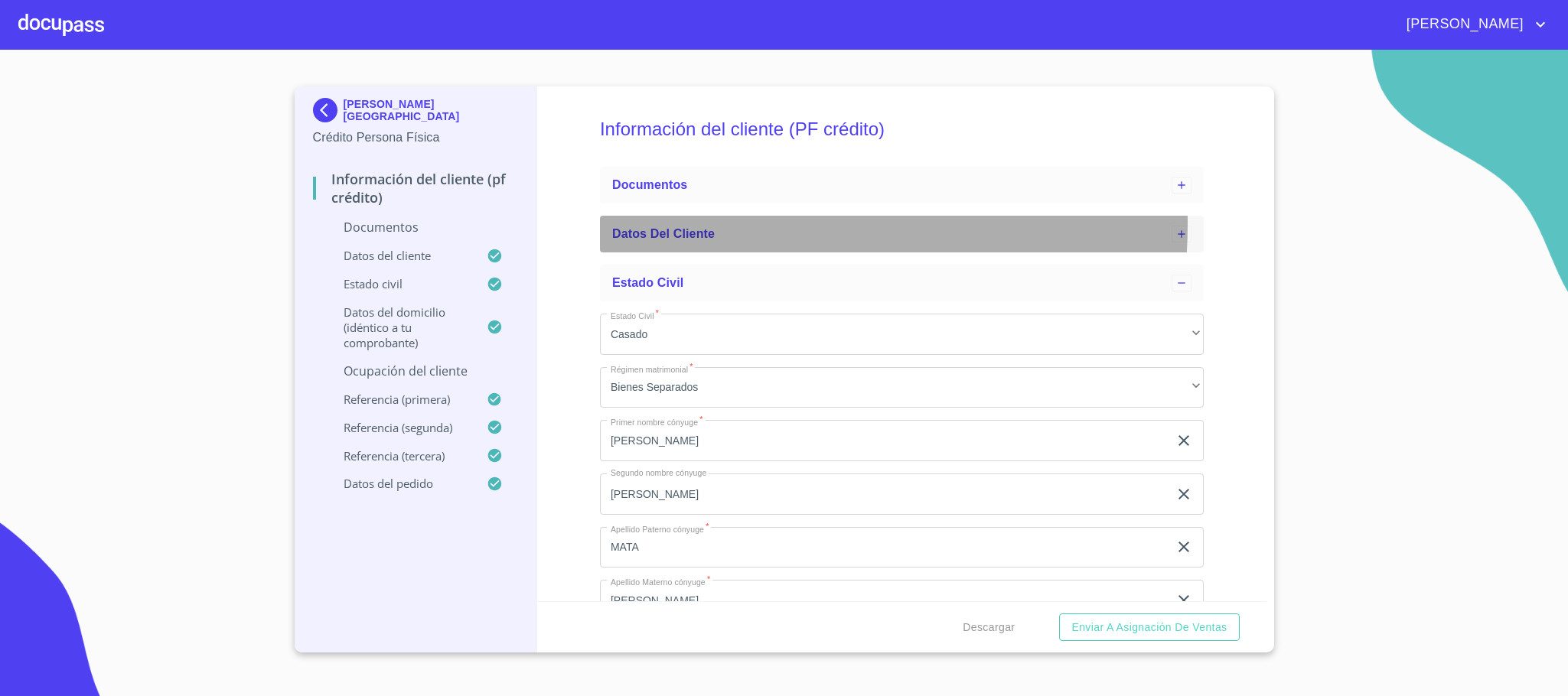
click at [687, 223] on div "Datos del cliente" at bounding box center [902, 234] width 604 height 37
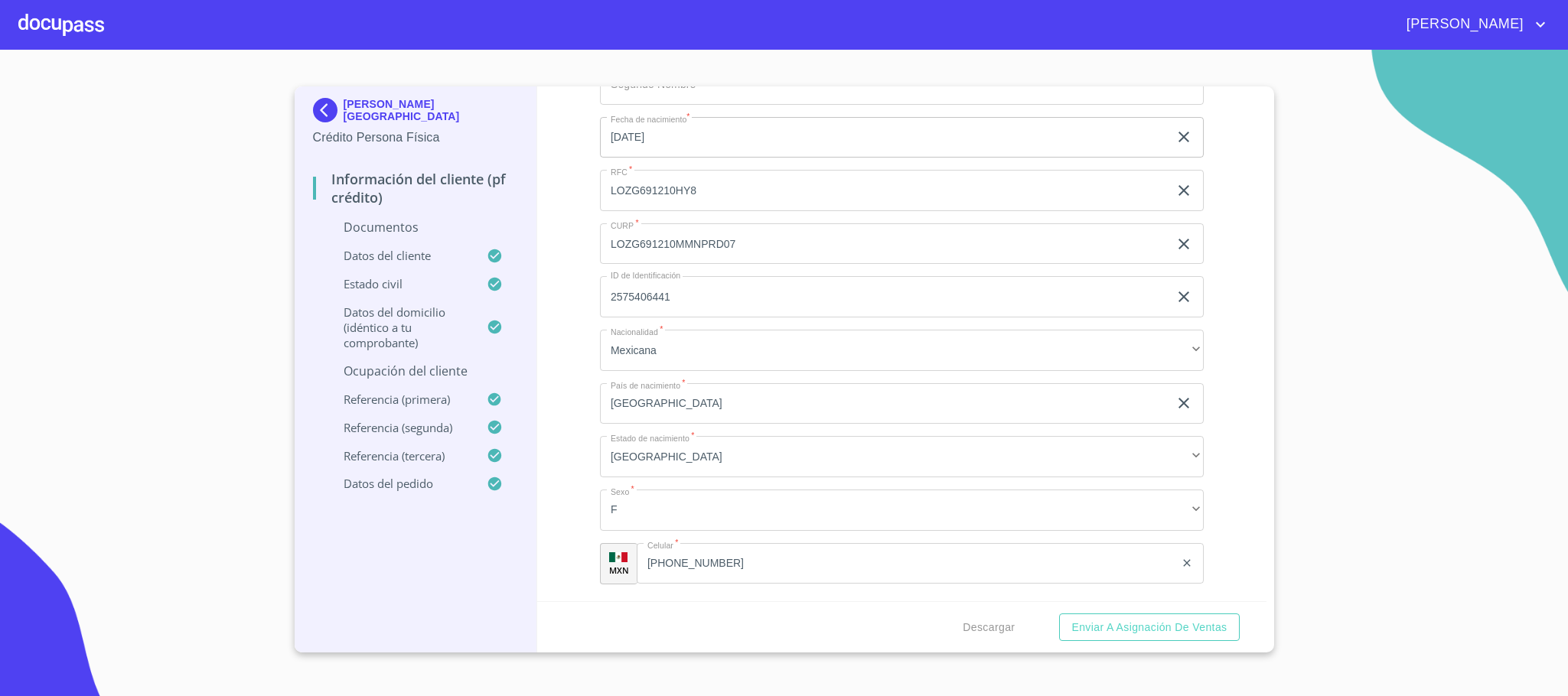
scroll to position [573, 0]
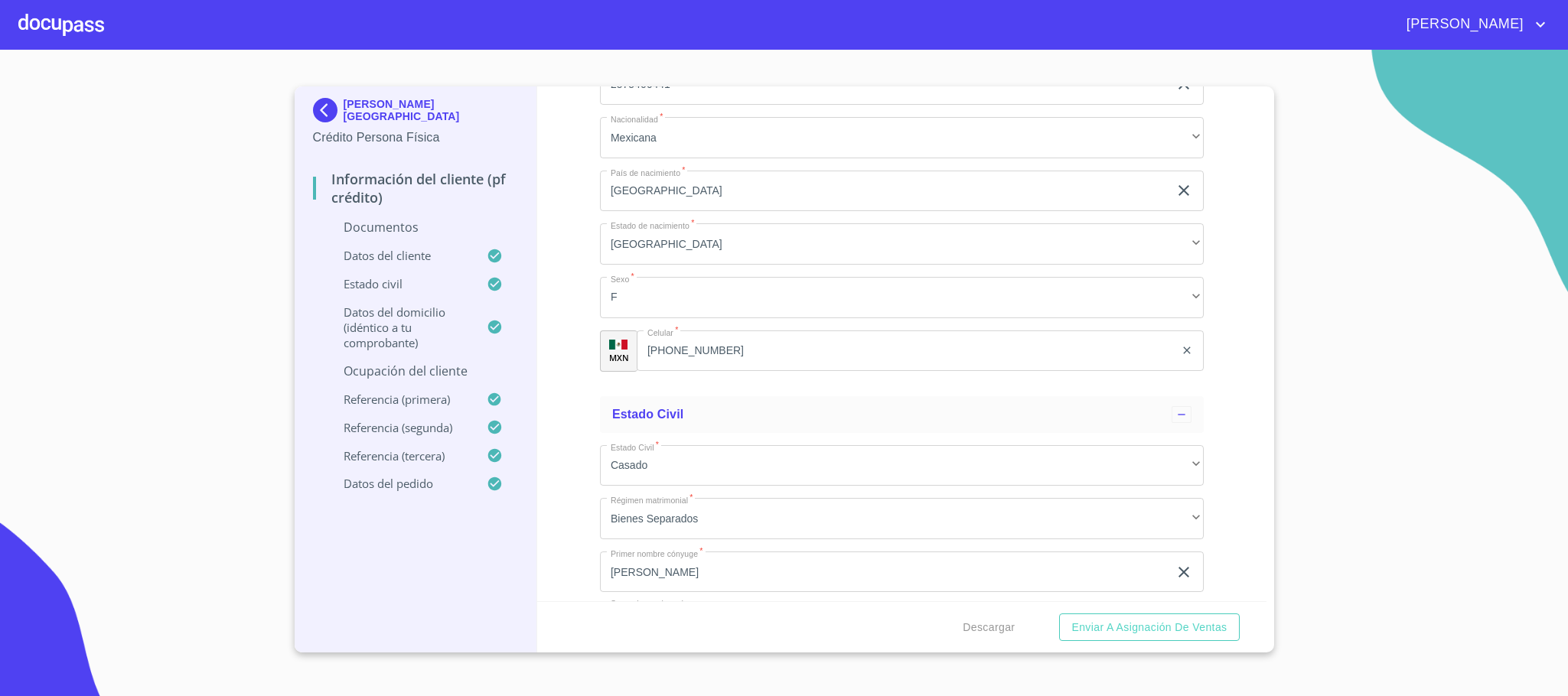
click at [737, 350] on input "[PHONE_NUMBER]" at bounding box center [905, 351] width 538 height 42
click at [737, 350] on input "[PHONE_NUMBER]" at bounding box center [925, 351] width 499 height 42
click at [790, 356] on input "[PHONE_NUMBER]" at bounding box center [925, 351] width 499 height 42
drag, startPoint x: 813, startPoint y: 351, endPoint x: 586, endPoint y: 365, distance: 227.4
click at [586, 365] on div "Información del cliente (PF crédito) Documentos Datos del cliente Apellido Pate…" at bounding box center [902, 344] width 729 height 515
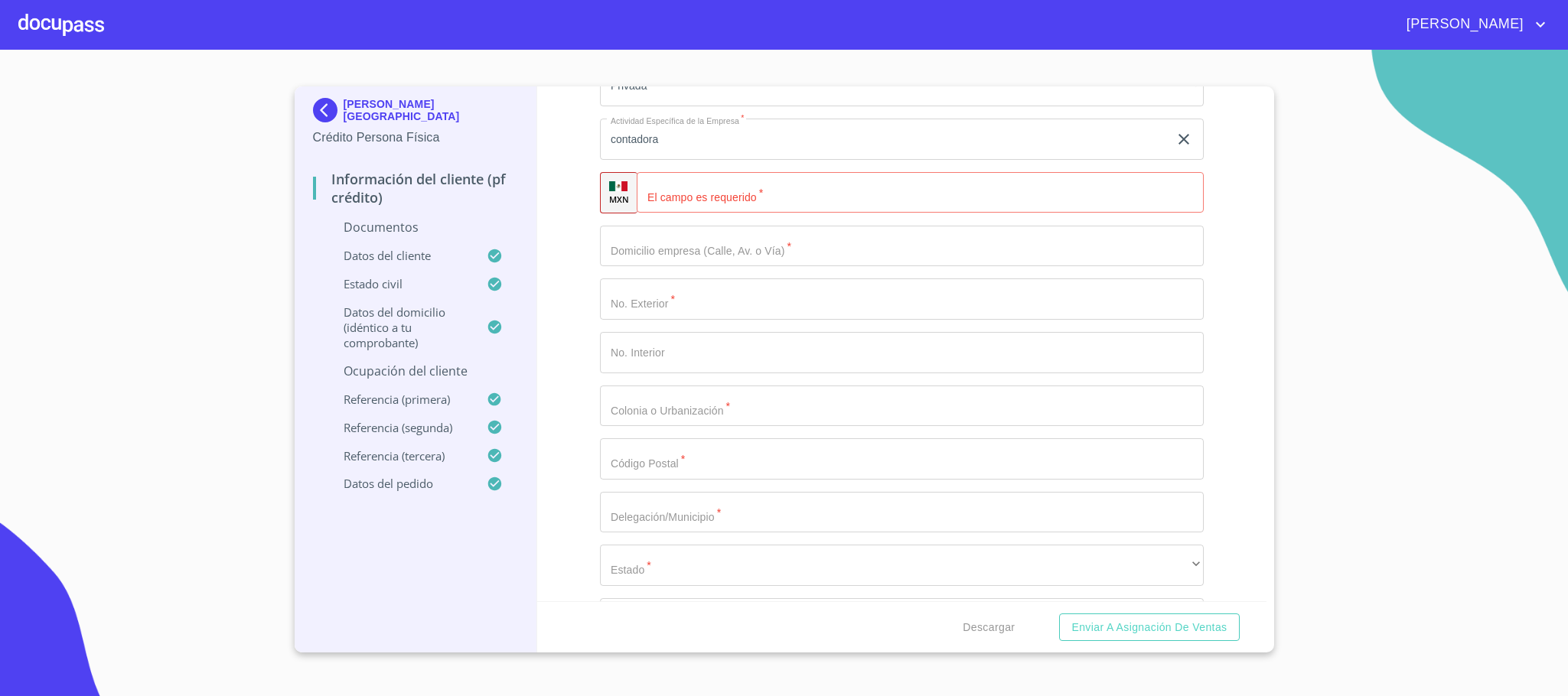
scroll to position [2523, 0]
click at [692, 207] on div "Ocupación   * Independiente ​ Nombre de la empresa   * guadalupe lopez zaragoza…" at bounding box center [902, 235] width 604 height 1131
click at [696, 188] on input "Apellido Paterno   *" at bounding box center [919, 182] width 567 height 42
paste input "[PHONE_NUMBER]"
type input "[PHONE_NUMBER]"
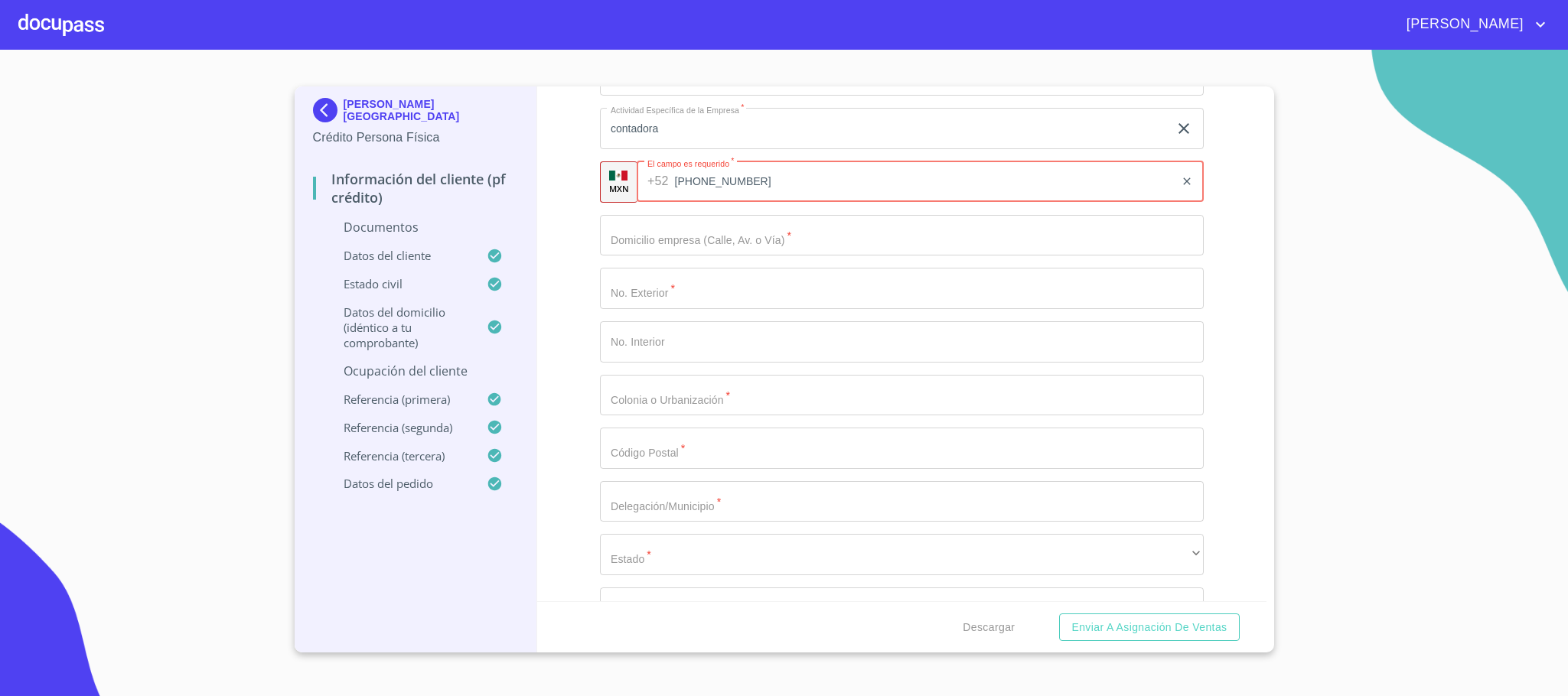
click at [670, 238] on input "Apellido Paterno   *" at bounding box center [902, 235] width 604 height 42
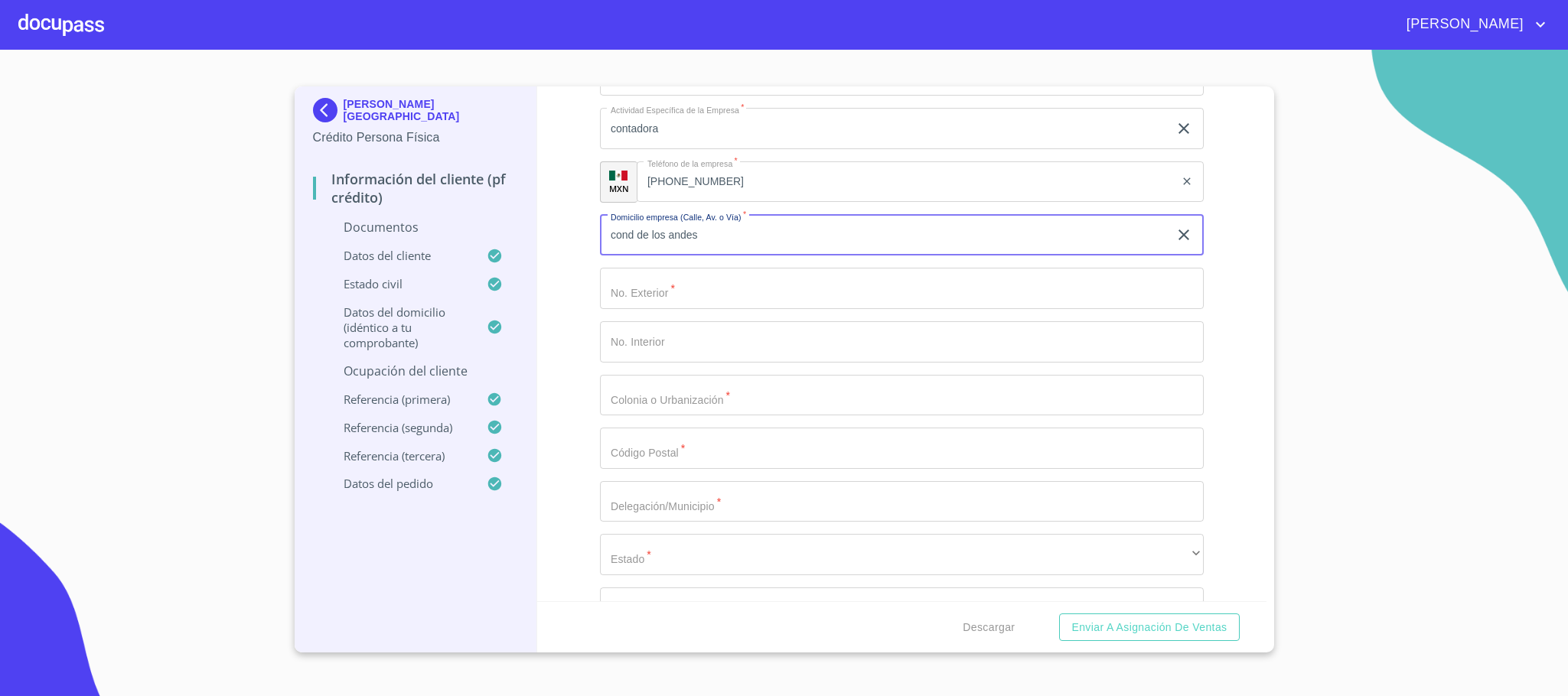
type input "cond de los andes"
type input "9"
type input "c"
type input "los olivos residencial"
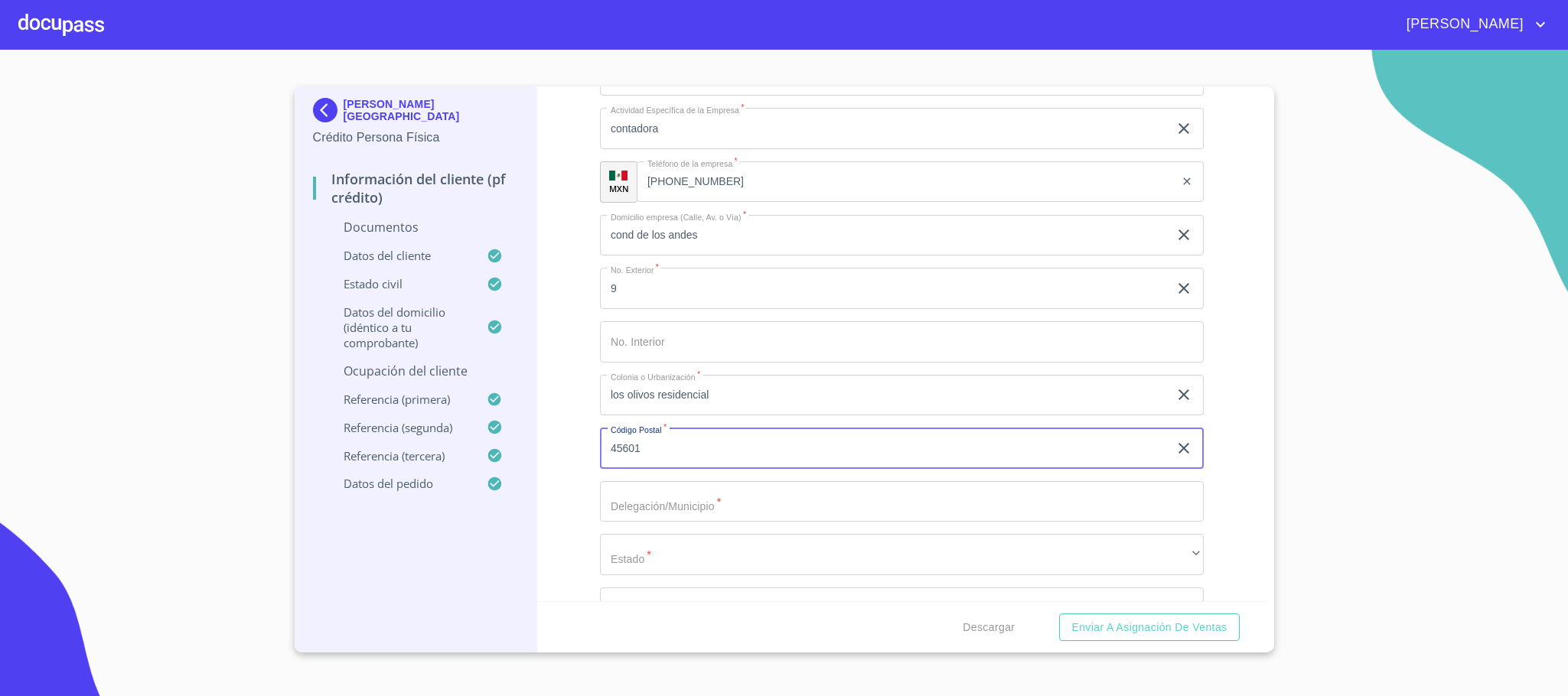
type input "45601"
type input "tlaquepaque"
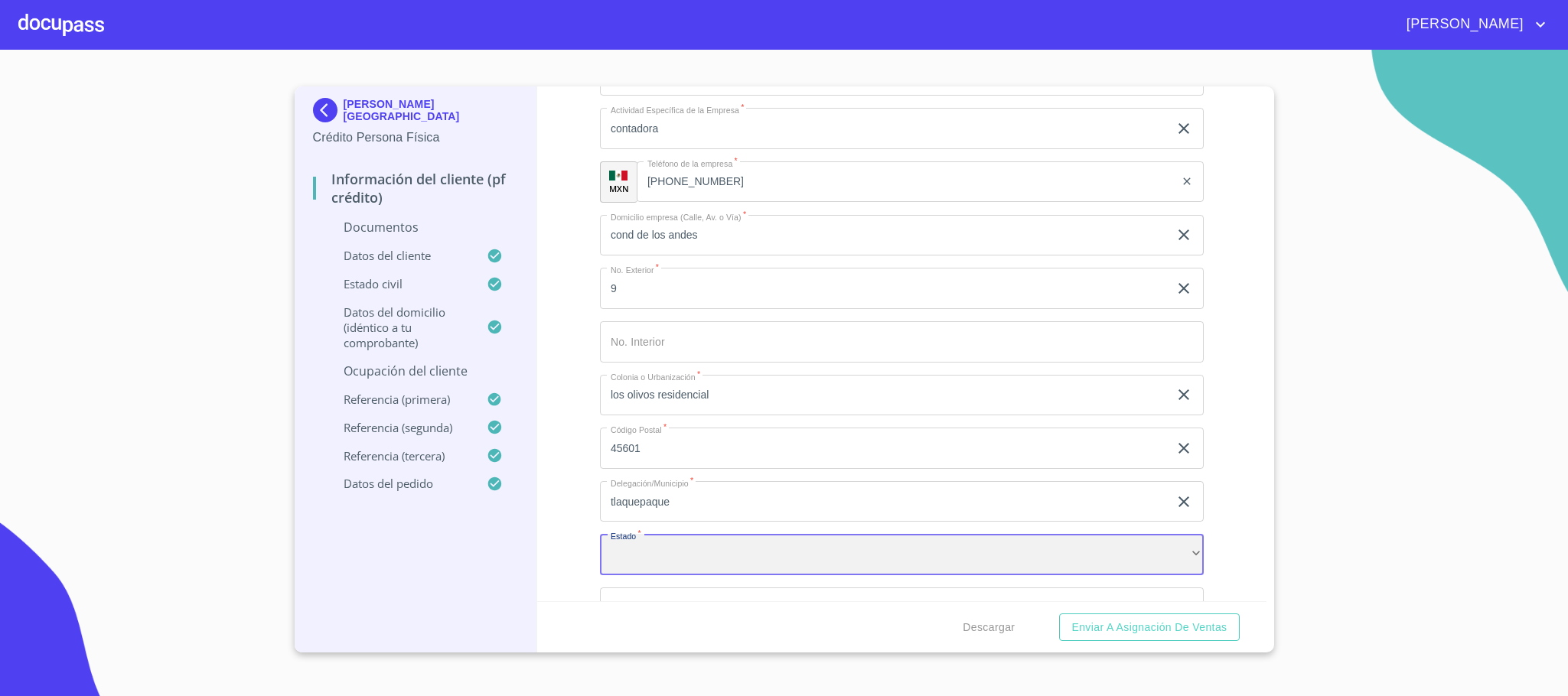
click at [680, 557] on div "​" at bounding box center [902, 554] width 604 height 42
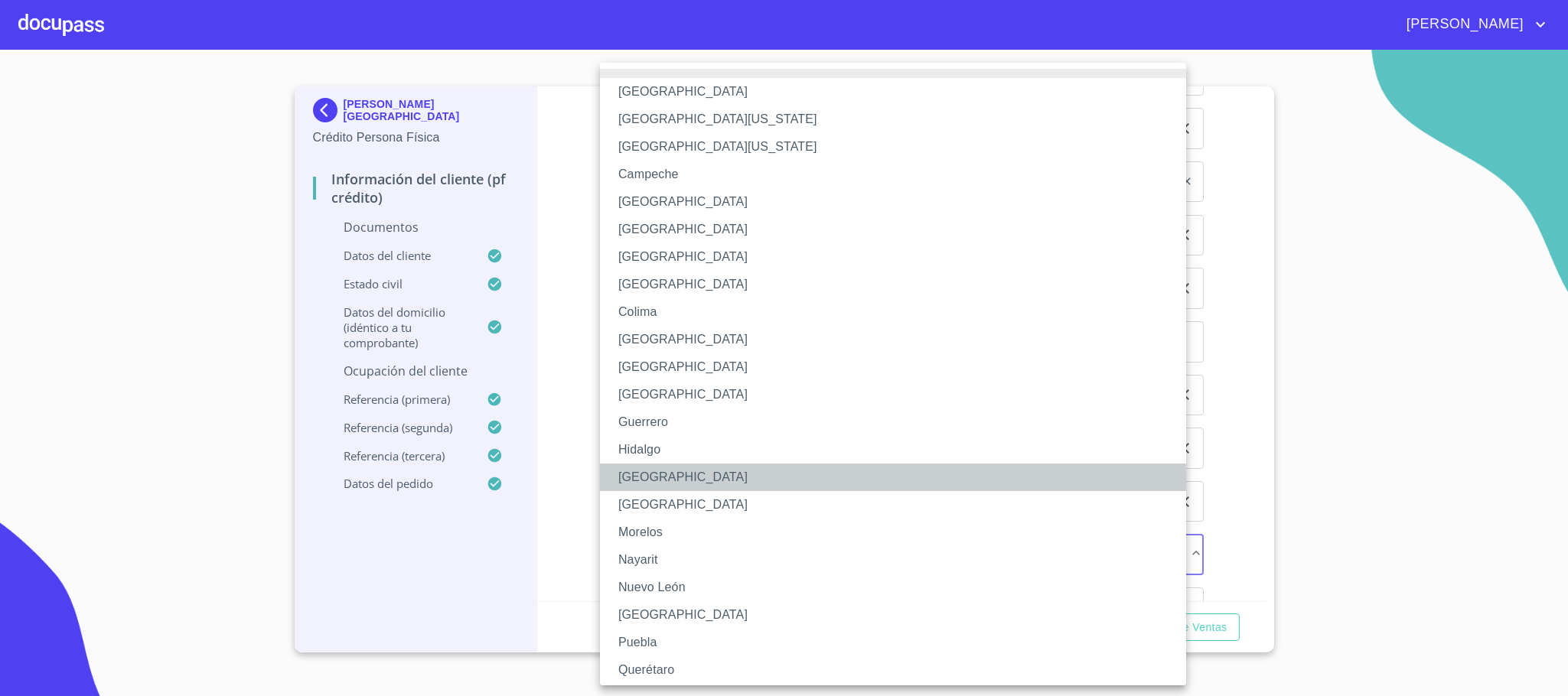
click at [659, 480] on li "[GEOGRAPHIC_DATA]" at bounding box center [902, 477] width 603 height 27
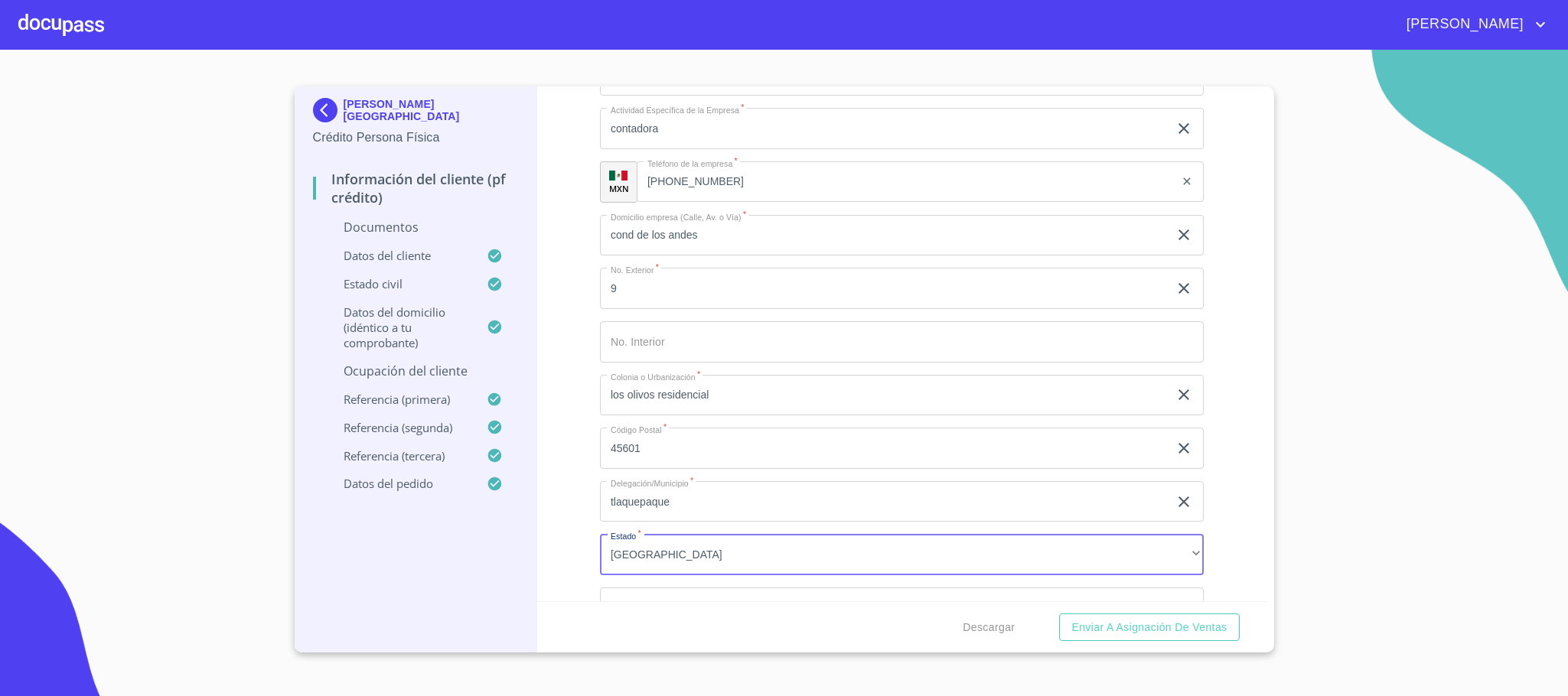
click at [570, 510] on div "Información del cliente (PF crédito) Documentos Datos del cliente Apellido Pate…" at bounding box center [902, 344] width 729 height 515
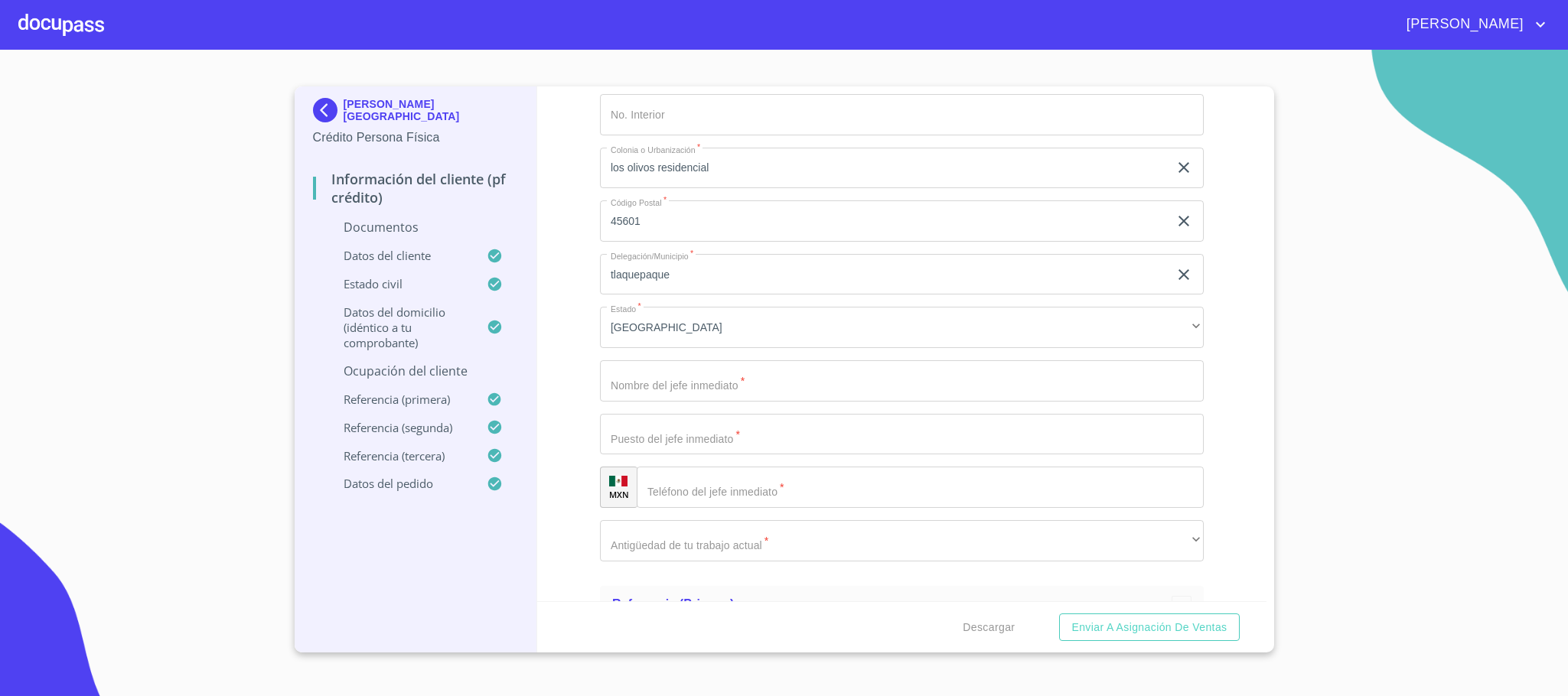
scroll to position [2753, 0]
click at [696, 363] on input "Apellido Paterno   *" at bounding box center [902, 378] width 604 height 42
type input "[PERSON_NAME]"
type input "dueña"
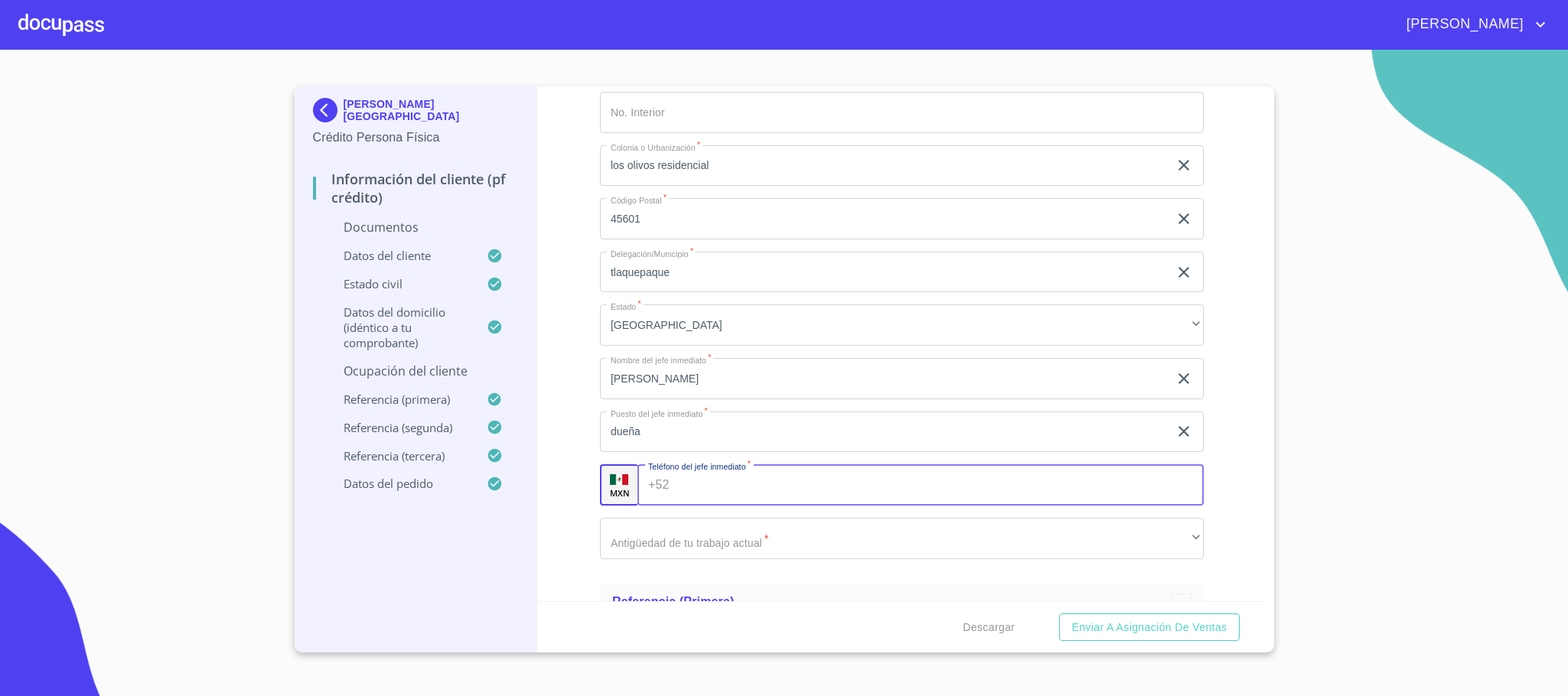
paste input "[PHONE_NUMBER]"
type input "[PHONE_NUMBER]"
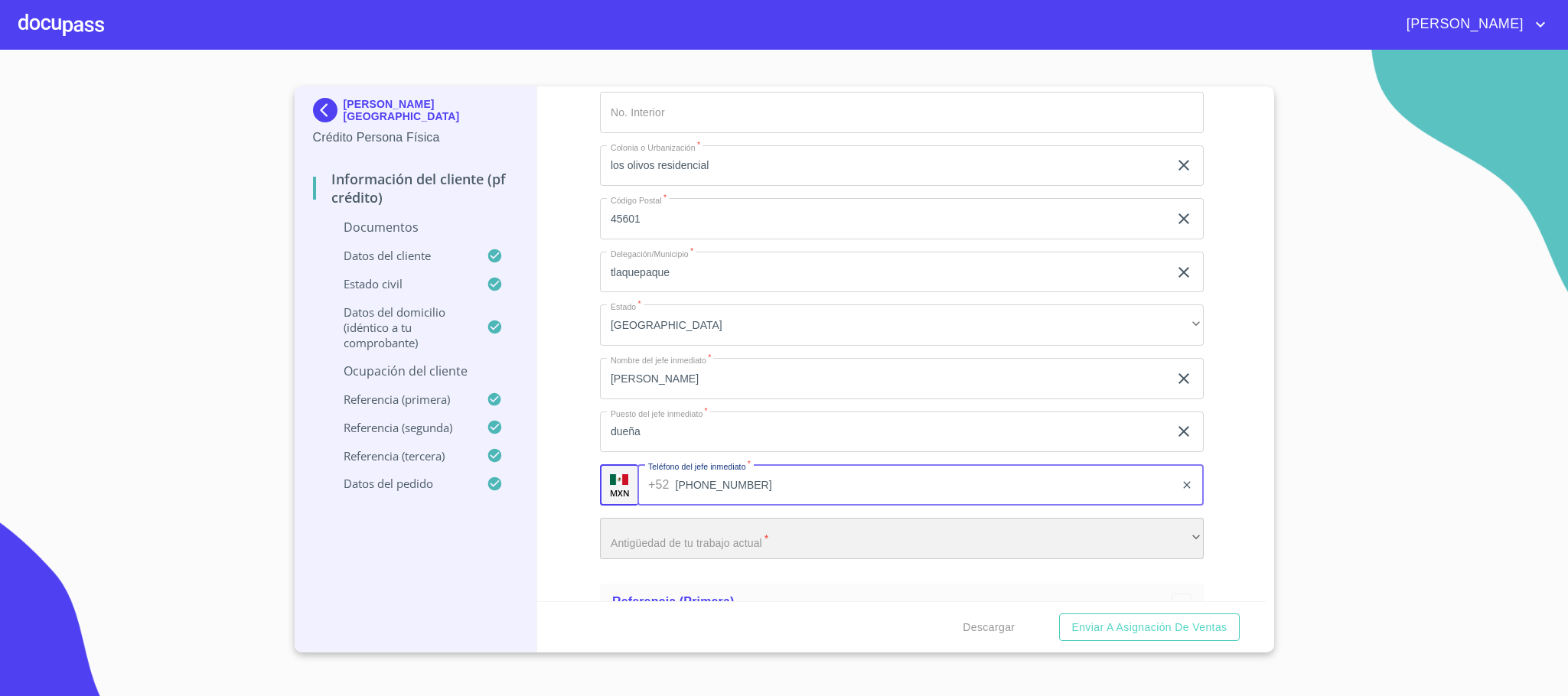
click at [823, 524] on div "​" at bounding box center [902, 538] width 604 height 42
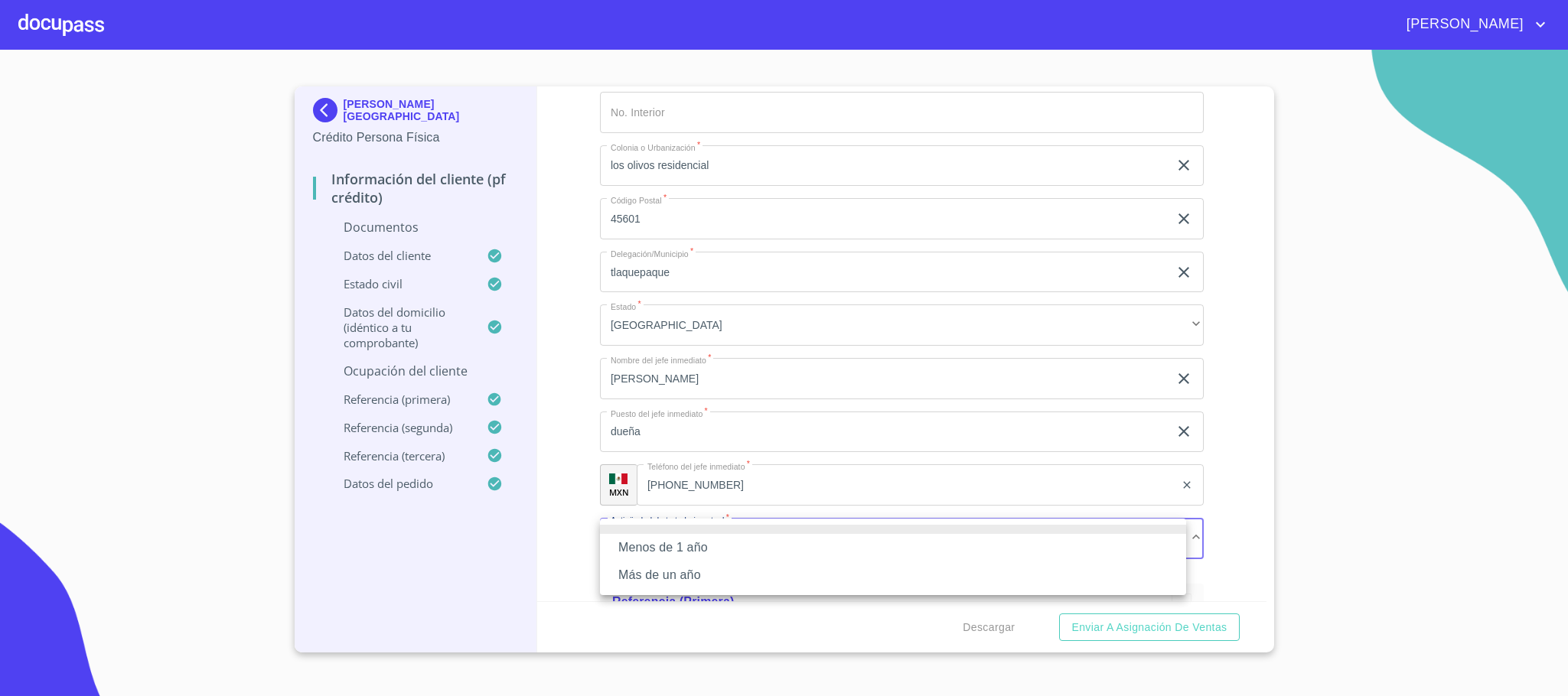
click at [700, 581] on li "Más de un año" at bounding box center [893, 574] width 586 height 27
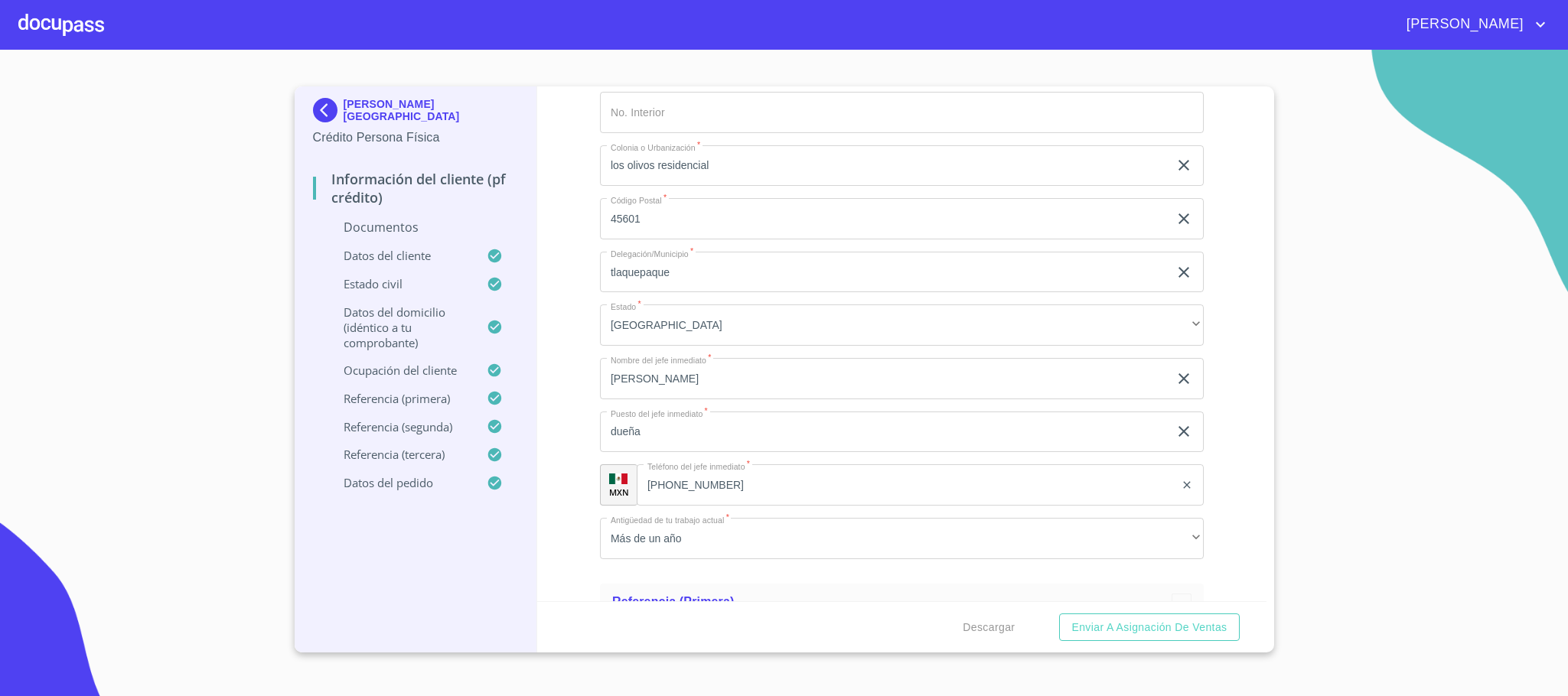
click at [567, 542] on div "Información del cliente (PF crédito) Documentos Datos del cliente Apellido Pate…" at bounding box center [902, 344] width 729 height 515
click at [407, 227] on p "Documentos" at bounding box center [415, 227] width 206 height 17
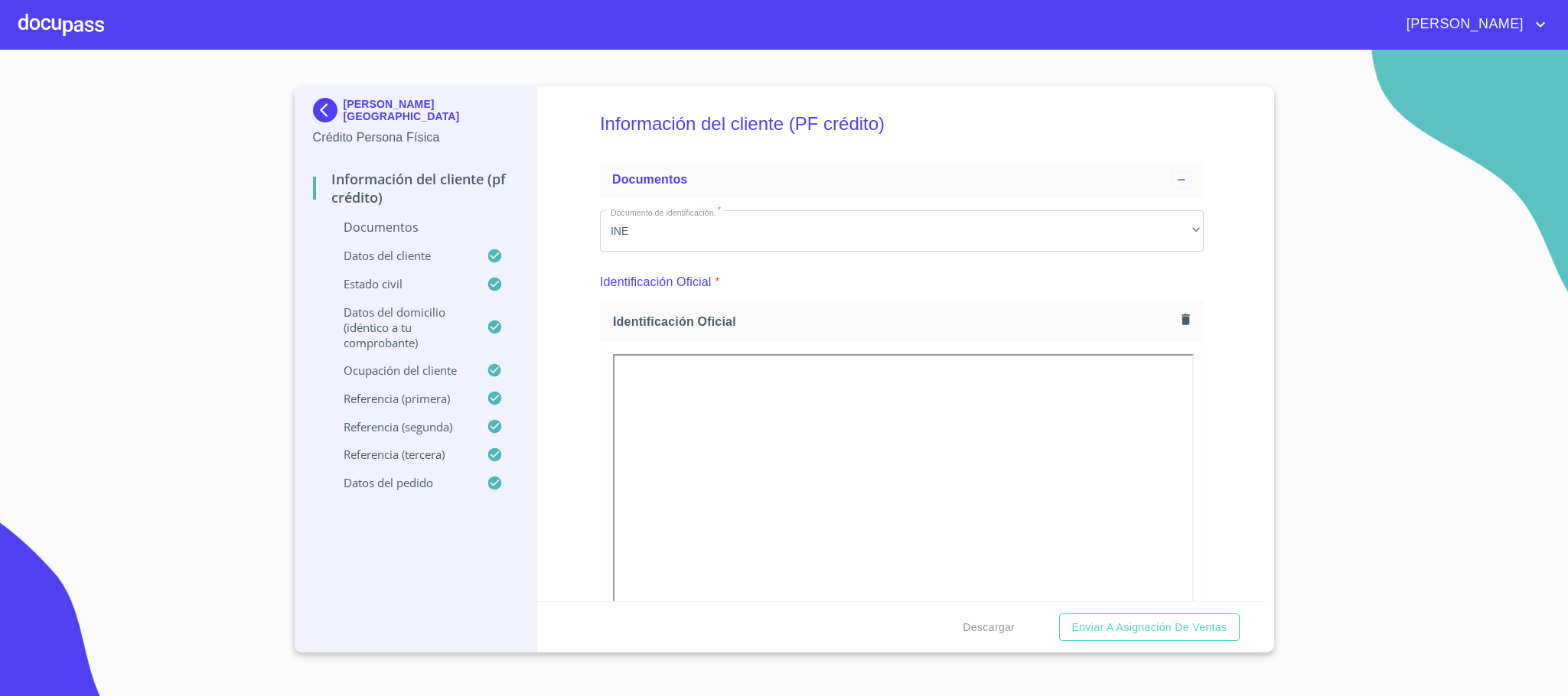
scroll to position [0, 0]
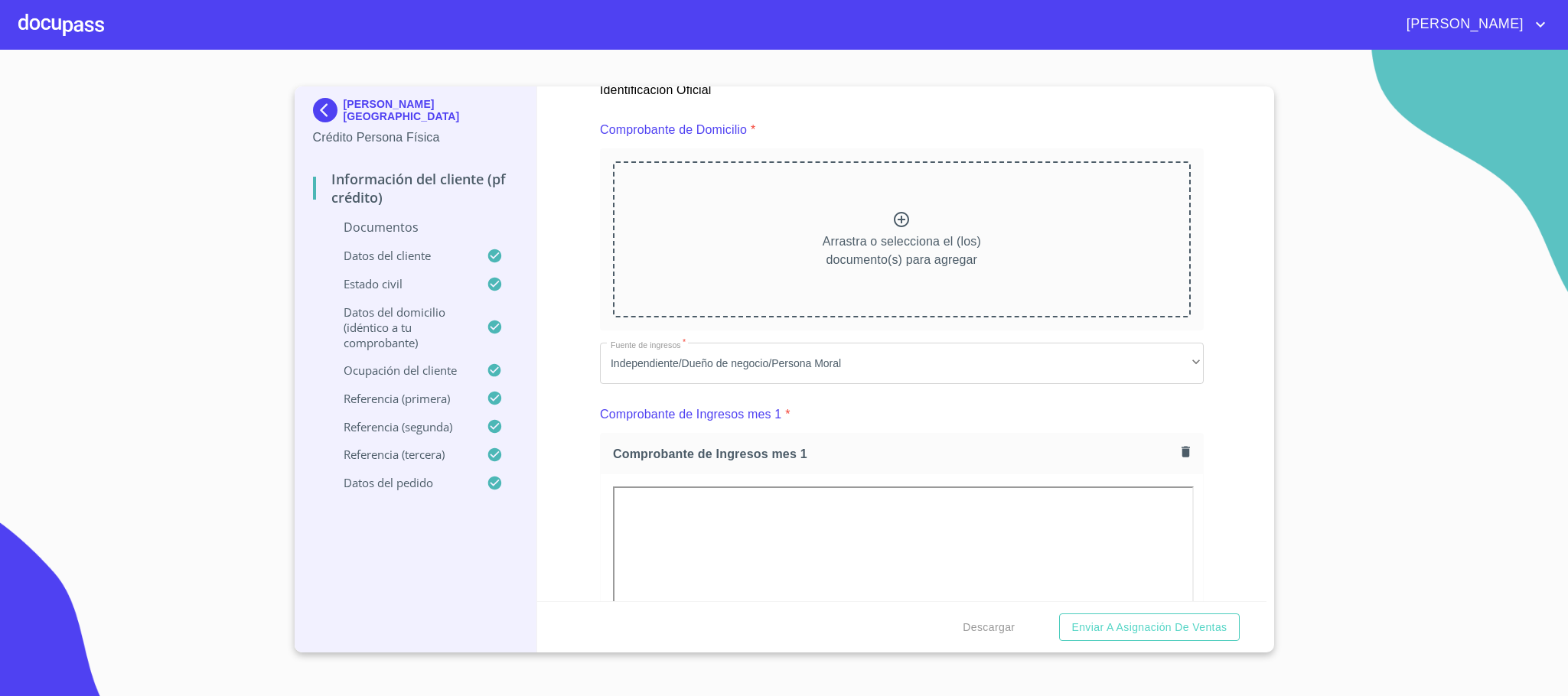
scroll to position [803, 0]
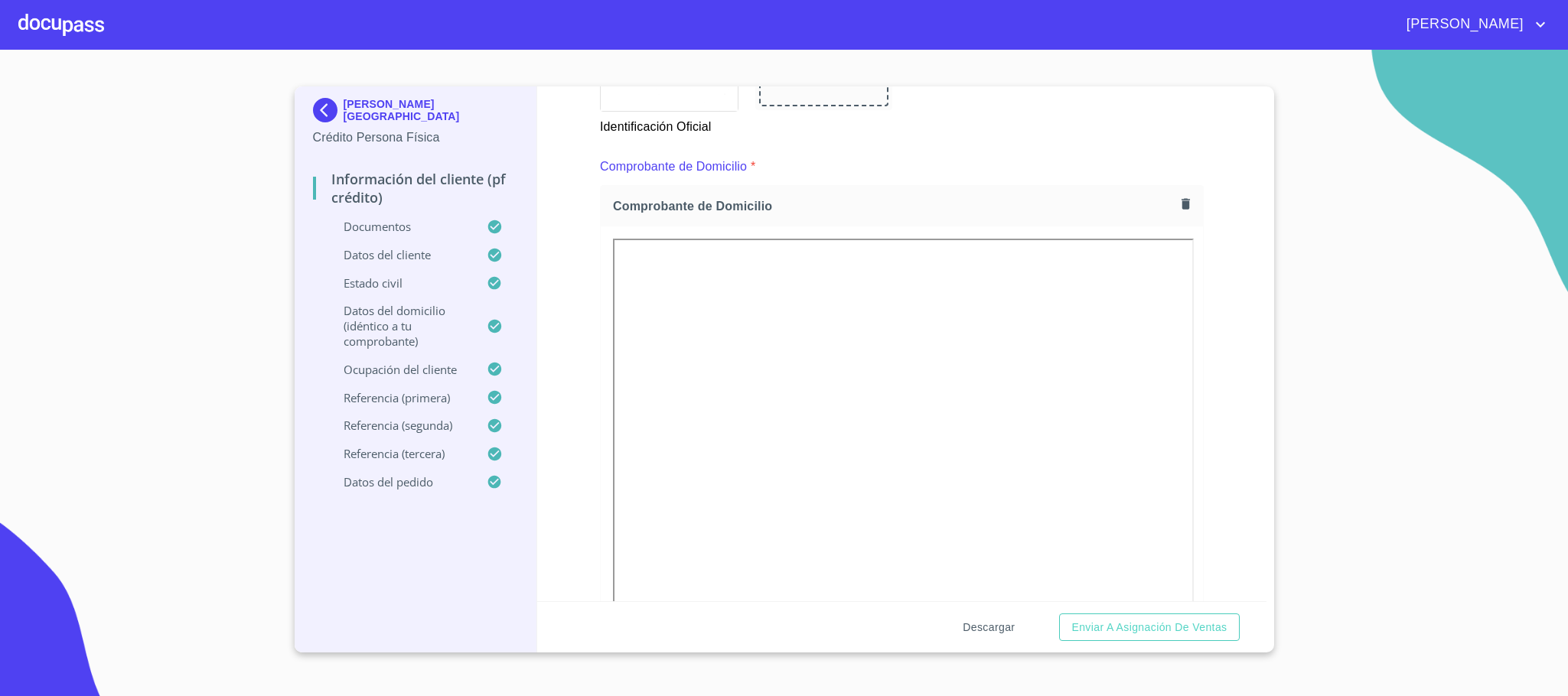
click at [988, 627] on span "Descargar" at bounding box center [988, 627] width 52 height 19
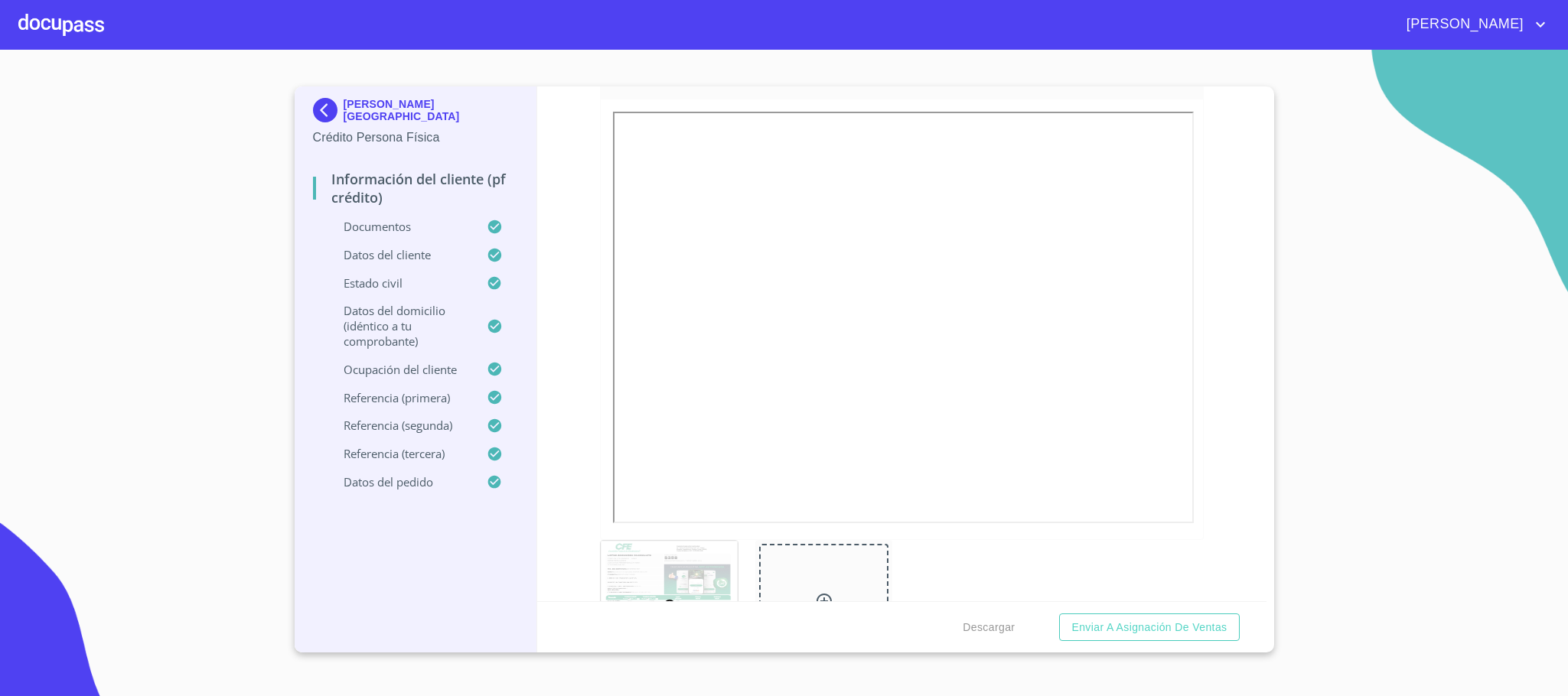
scroll to position [1261, 0]
